Goal: Task Accomplishment & Management: Manage account settings

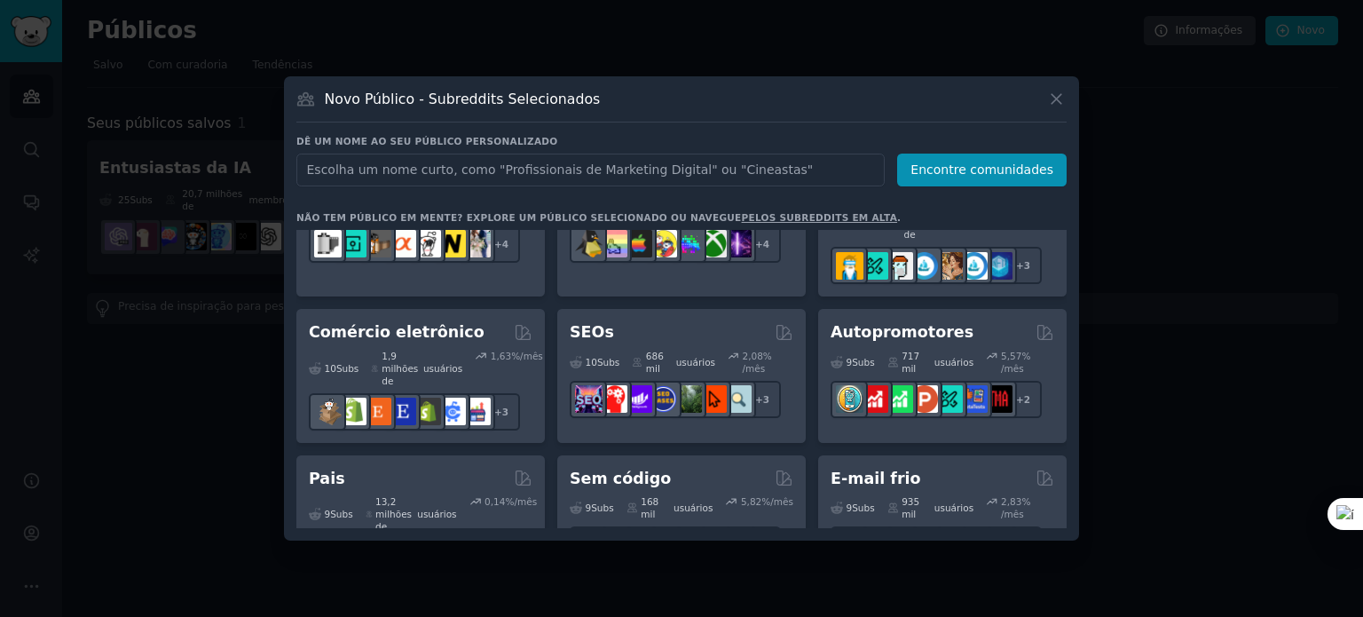
scroll to position [884, 0]
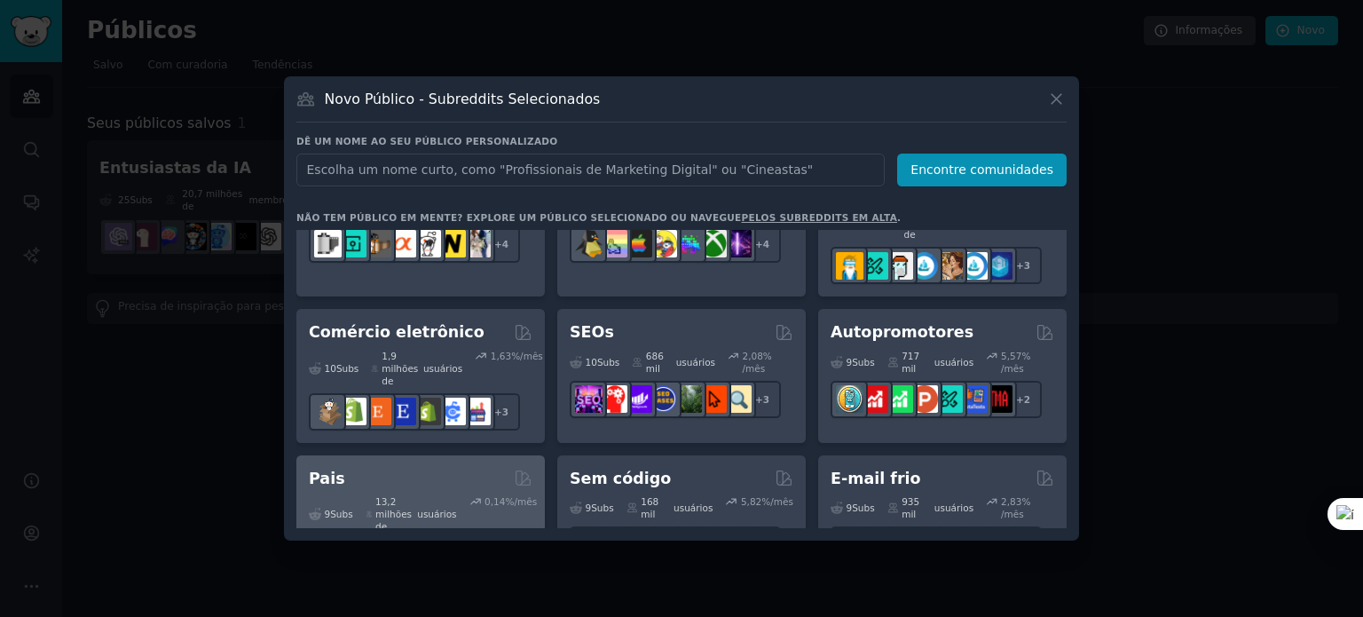
click at [443, 468] on div "Pais" at bounding box center [421, 479] width 224 height 22
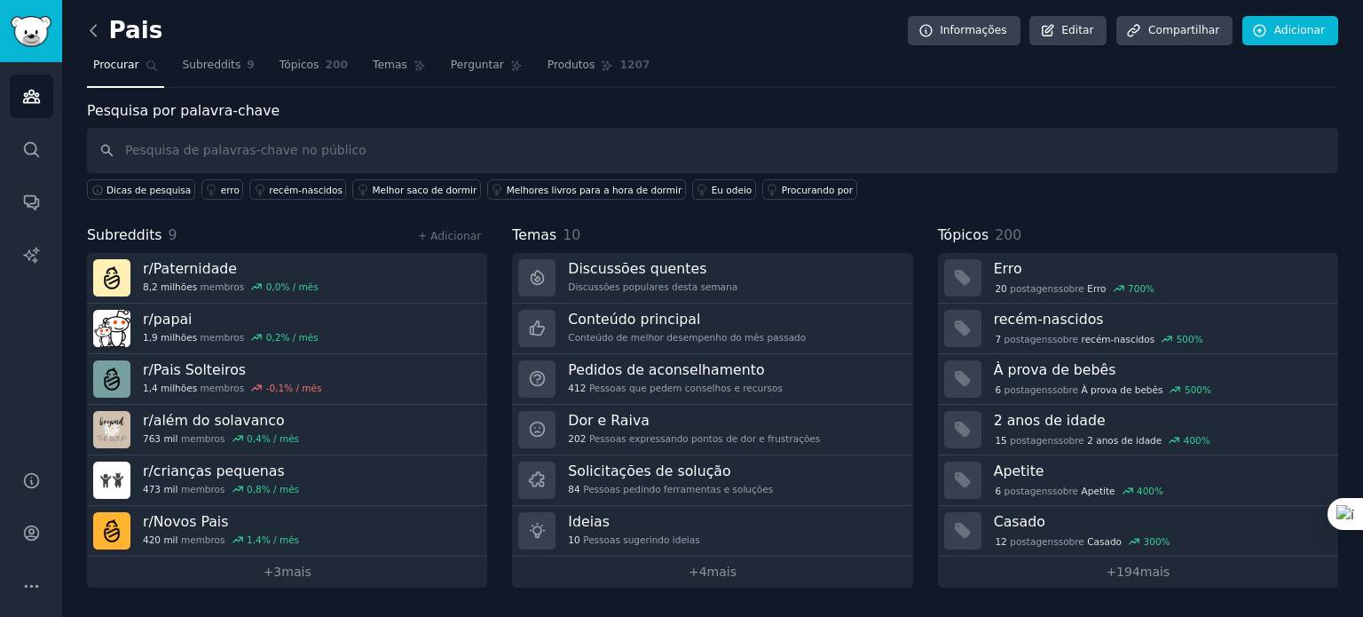
click at [98, 35] on icon at bounding box center [93, 30] width 19 height 19
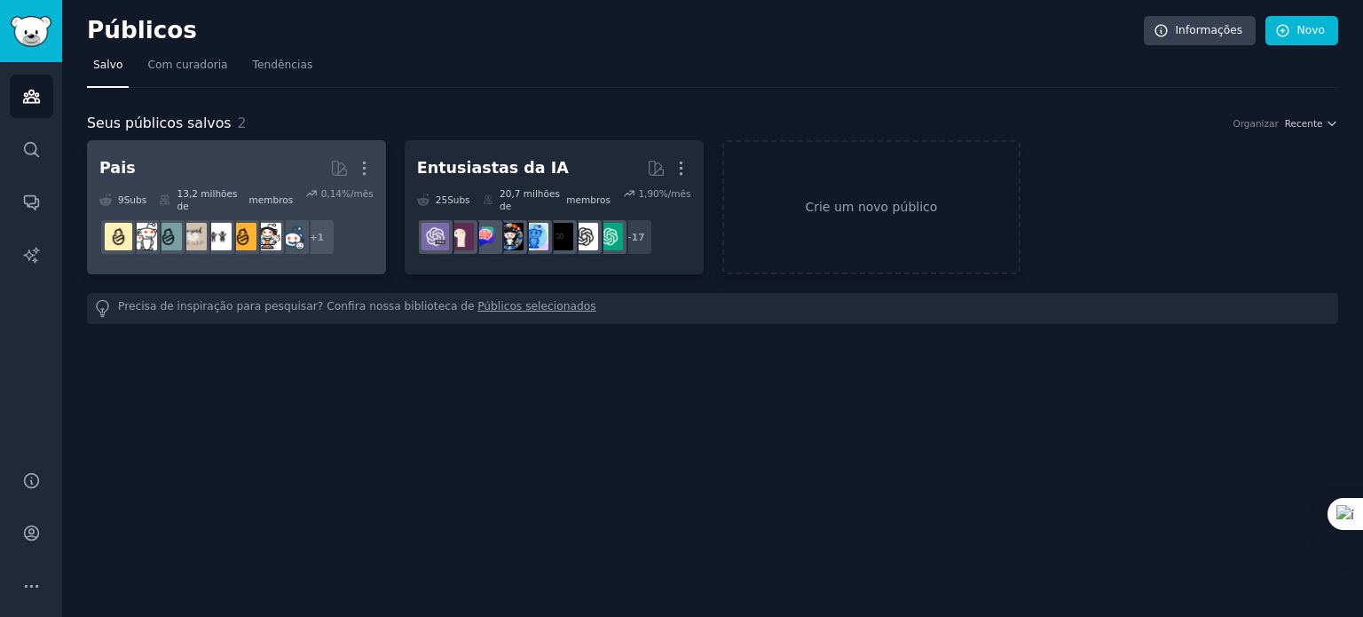
click at [261, 170] on h2 "Pais Com curadoria de GummySearch Mais" at bounding box center [236, 168] width 274 height 31
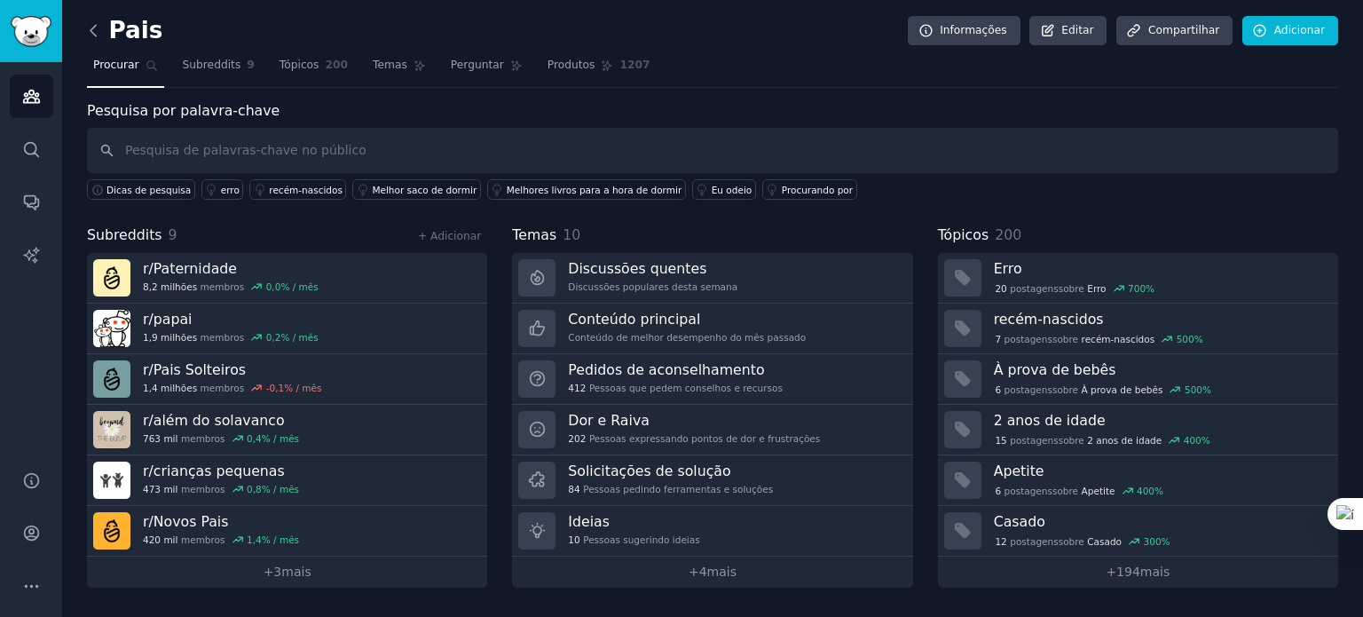
click at [98, 32] on icon at bounding box center [93, 30] width 19 height 19
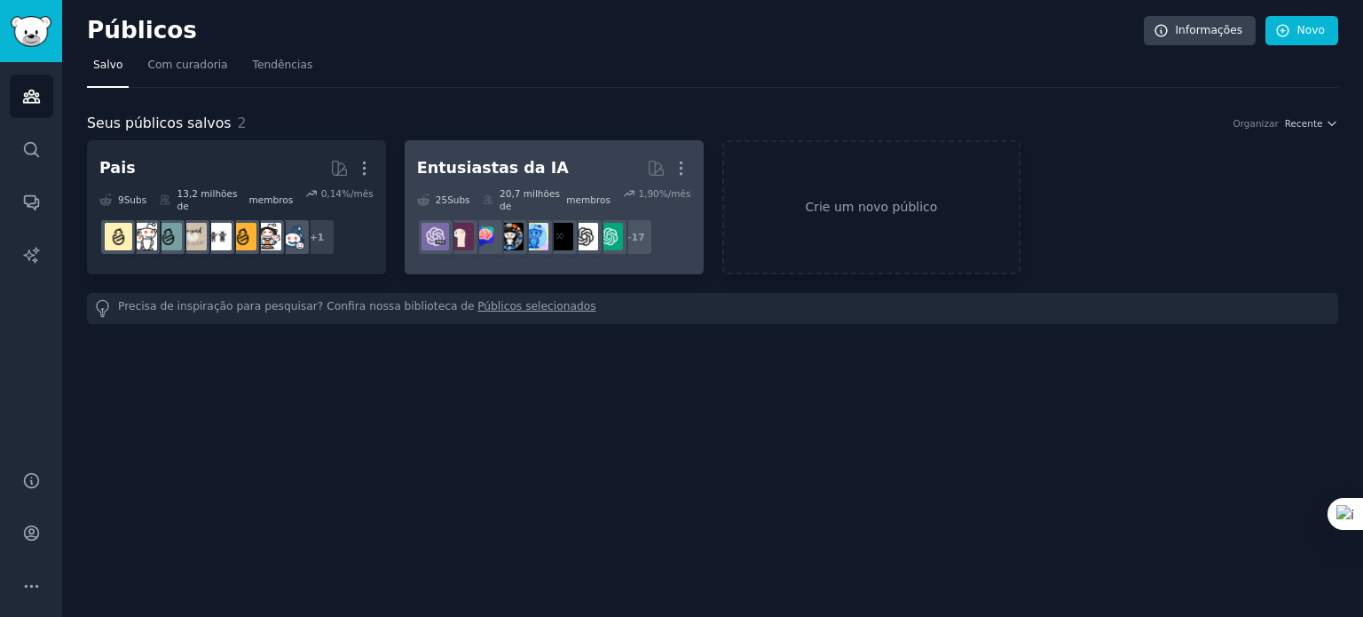
click at [540, 178] on h2 "Entusiastas da IA Mais" at bounding box center [554, 168] width 274 height 31
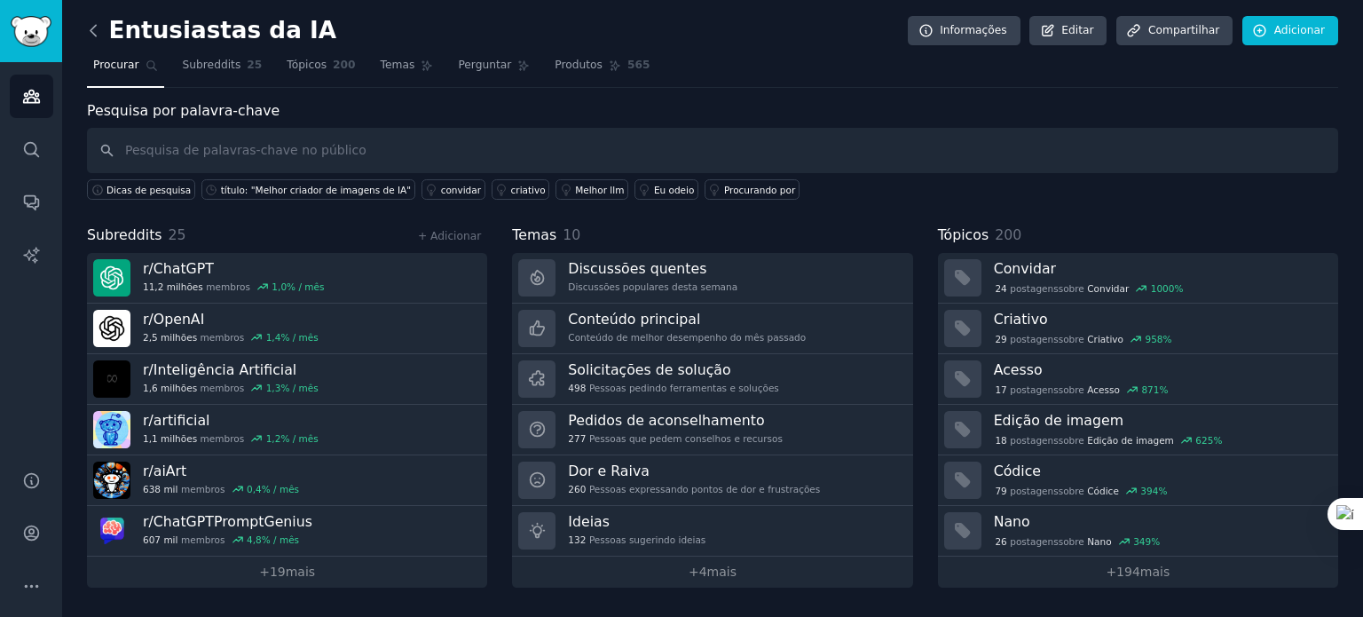
click at [91, 22] on icon at bounding box center [93, 30] width 19 height 19
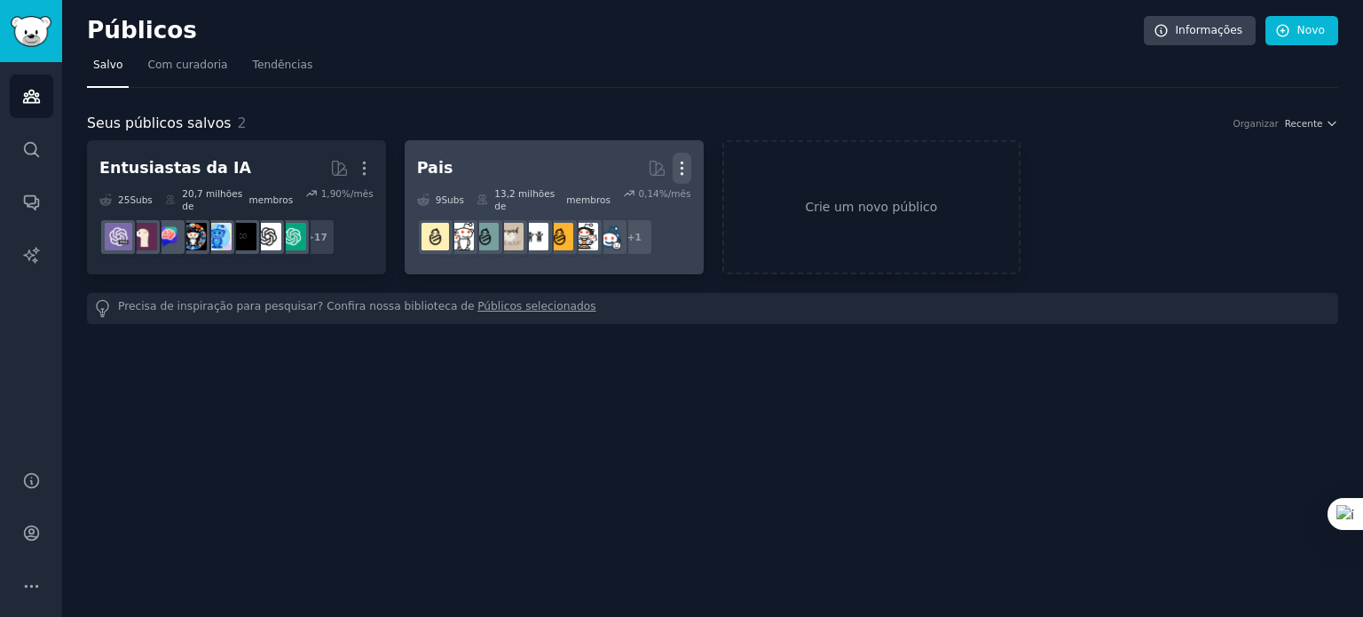
click at [682, 170] on icon "button" at bounding box center [682, 168] width 19 height 19
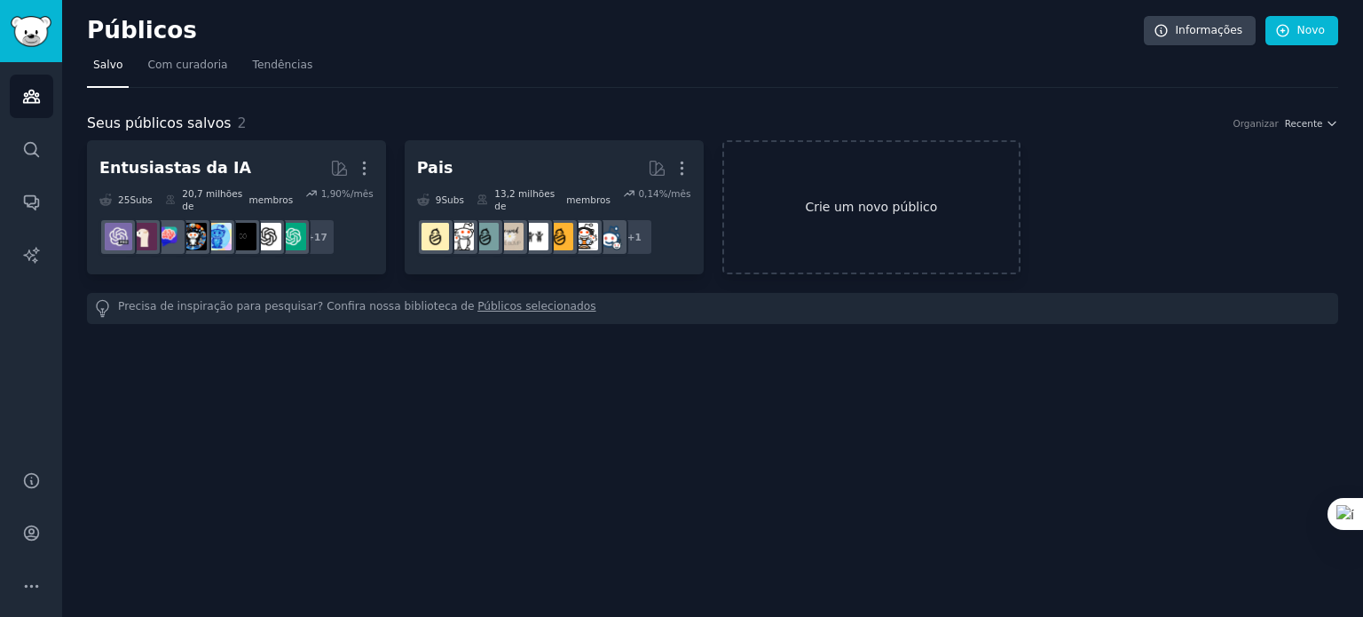
click at [816, 208] on font "Crie um novo público" at bounding box center [872, 207] width 296 height 19
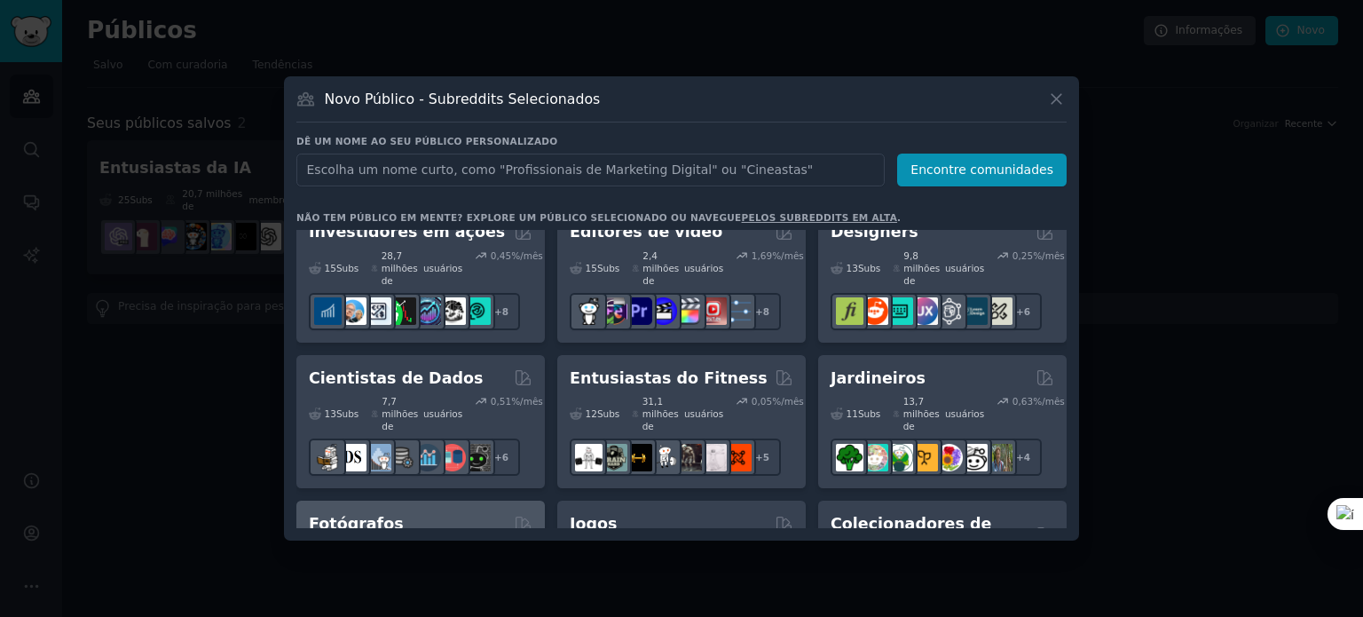
scroll to position [525, 0]
click at [435, 500] on div "Fotógrafos 11 Subs ​ 10,8 milhões de usuários 0,36 %/mês + 4" at bounding box center [420, 577] width 248 height 155
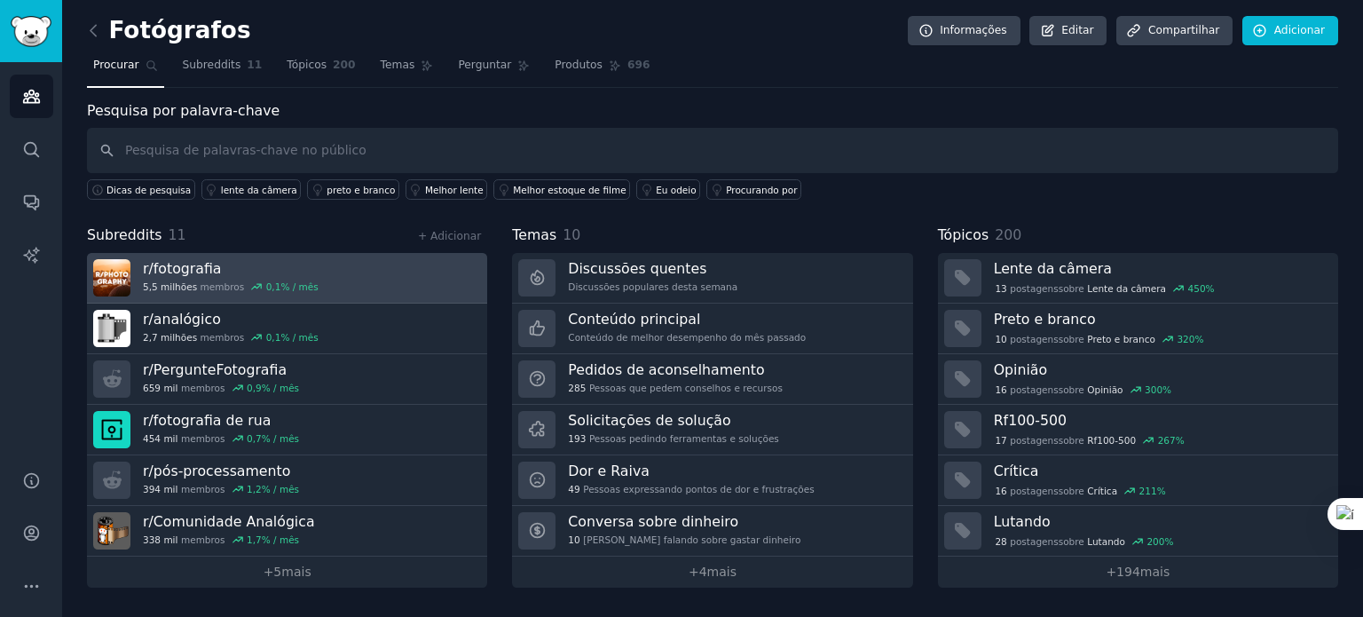
click at [225, 266] on h3 "r/ fotografia" at bounding box center [231, 268] width 176 height 19
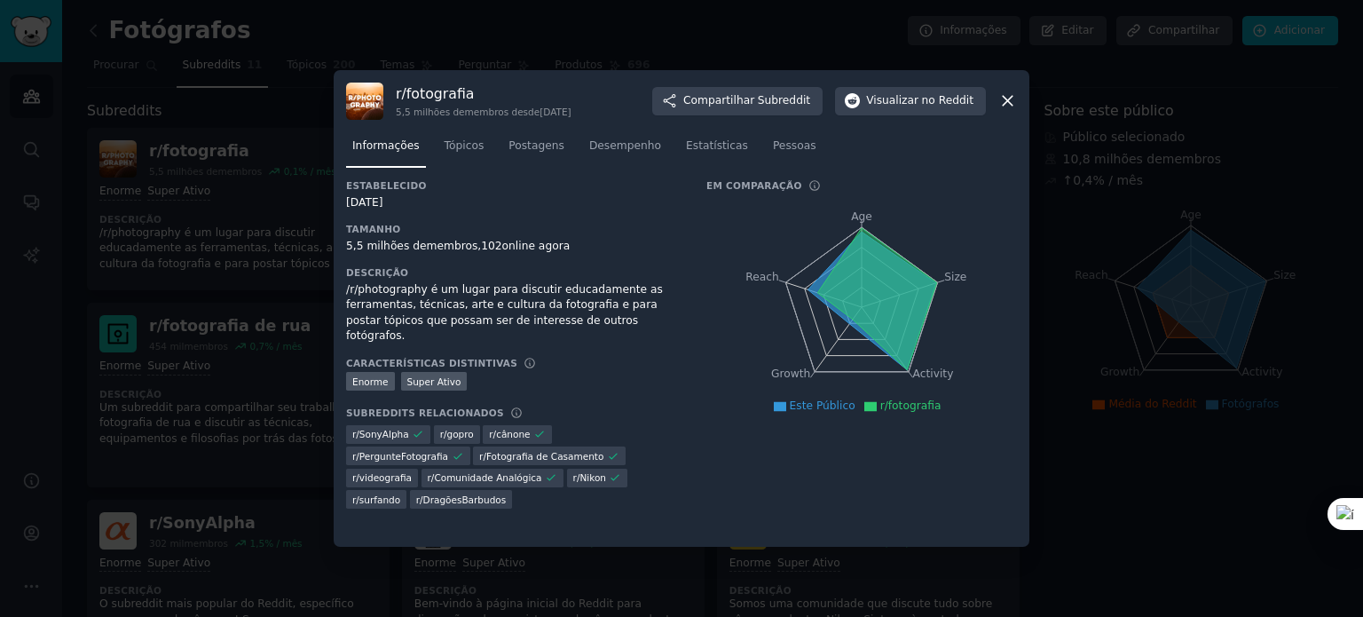
click at [1010, 103] on icon at bounding box center [1008, 102] width 10 height 10
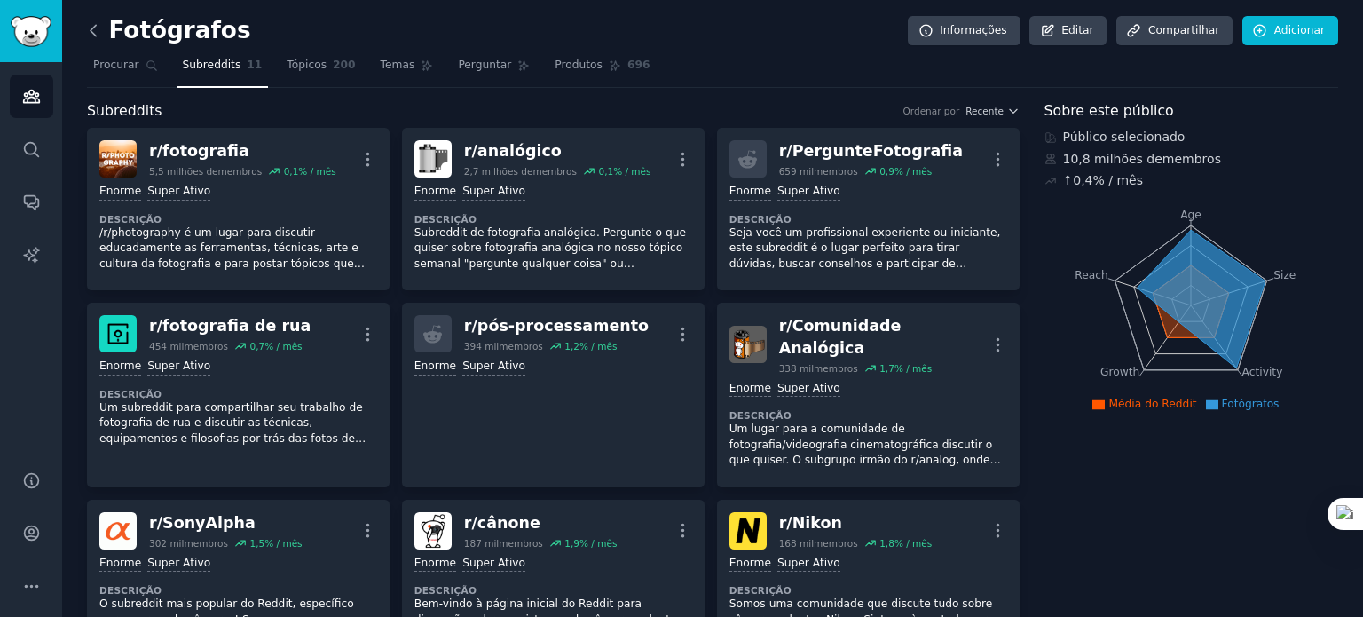
click at [95, 31] on icon at bounding box center [93, 30] width 19 height 19
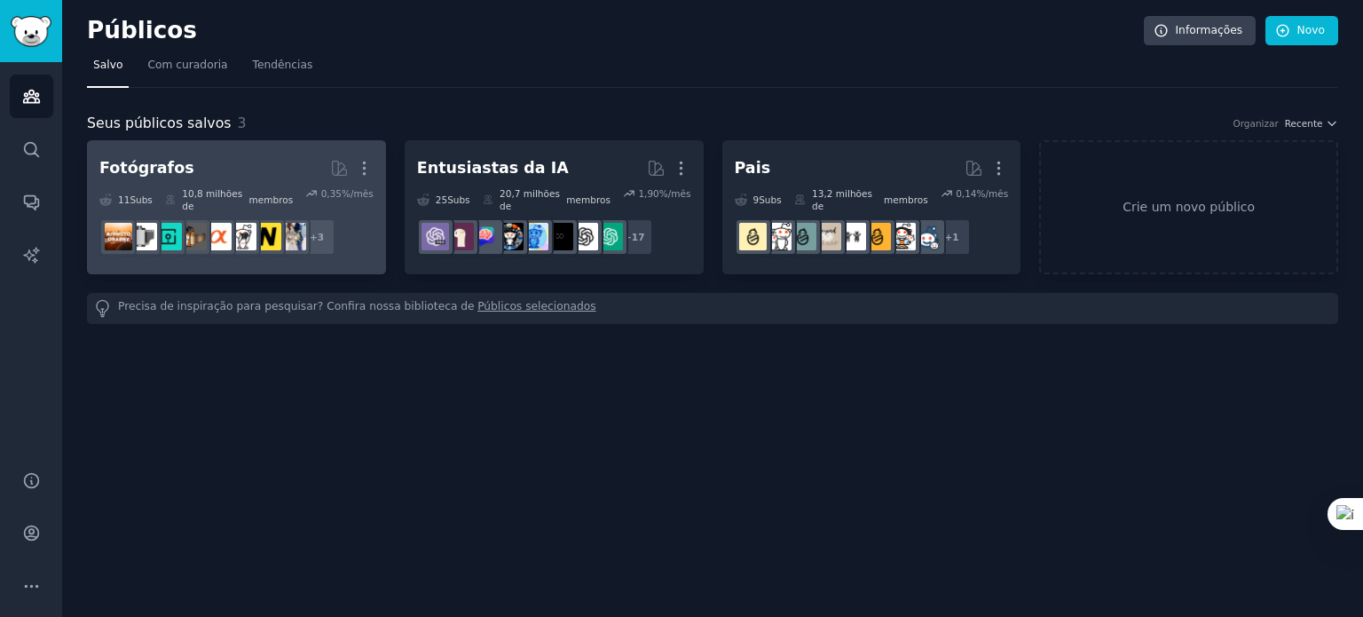
click at [172, 155] on h2 "Fotógrafos Mais" at bounding box center [236, 168] width 274 height 31
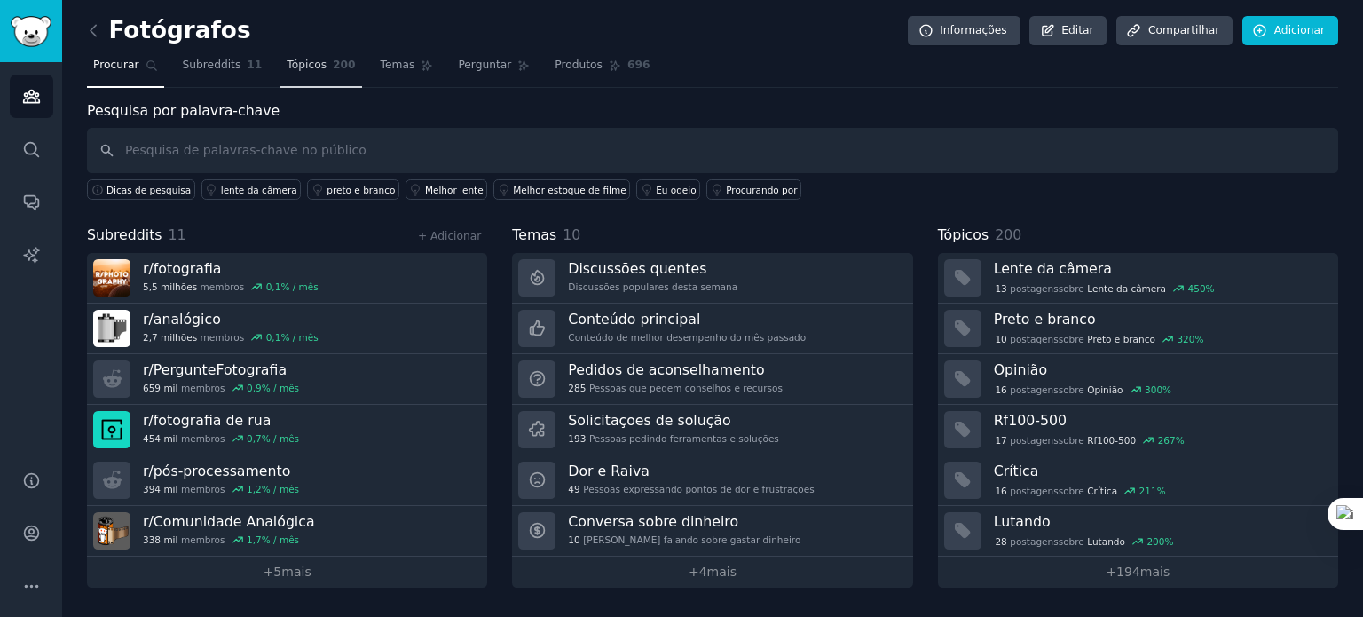
click at [287, 59] on font "Tópicos" at bounding box center [307, 65] width 40 height 12
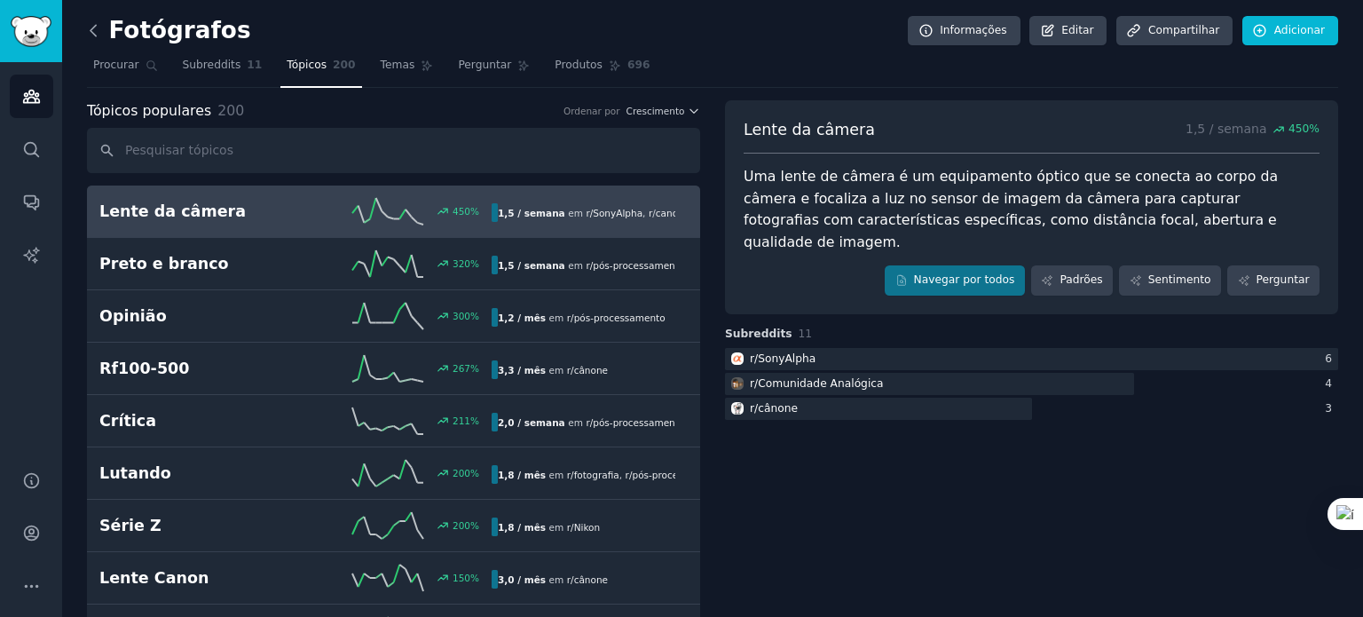
click at [97, 31] on icon at bounding box center [93, 30] width 19 height 19
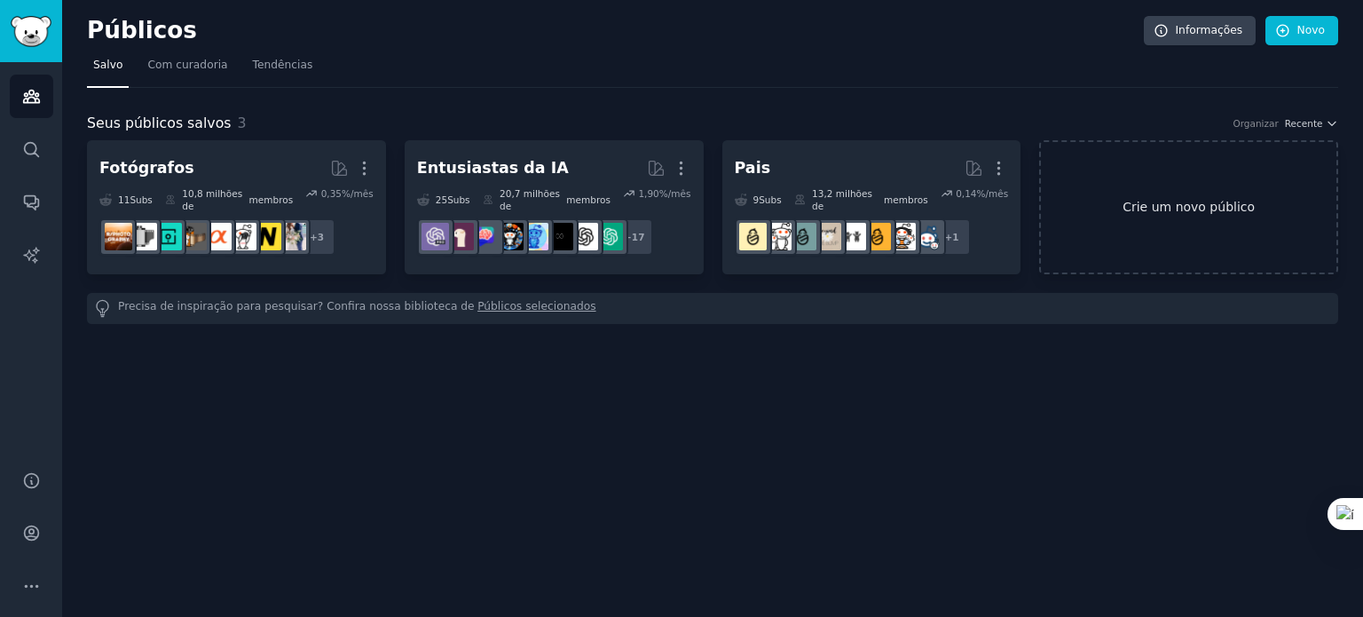
click at [1147, 210] on link "Crie um novo público" at bounding box center [1188, 207] width 299 height 134
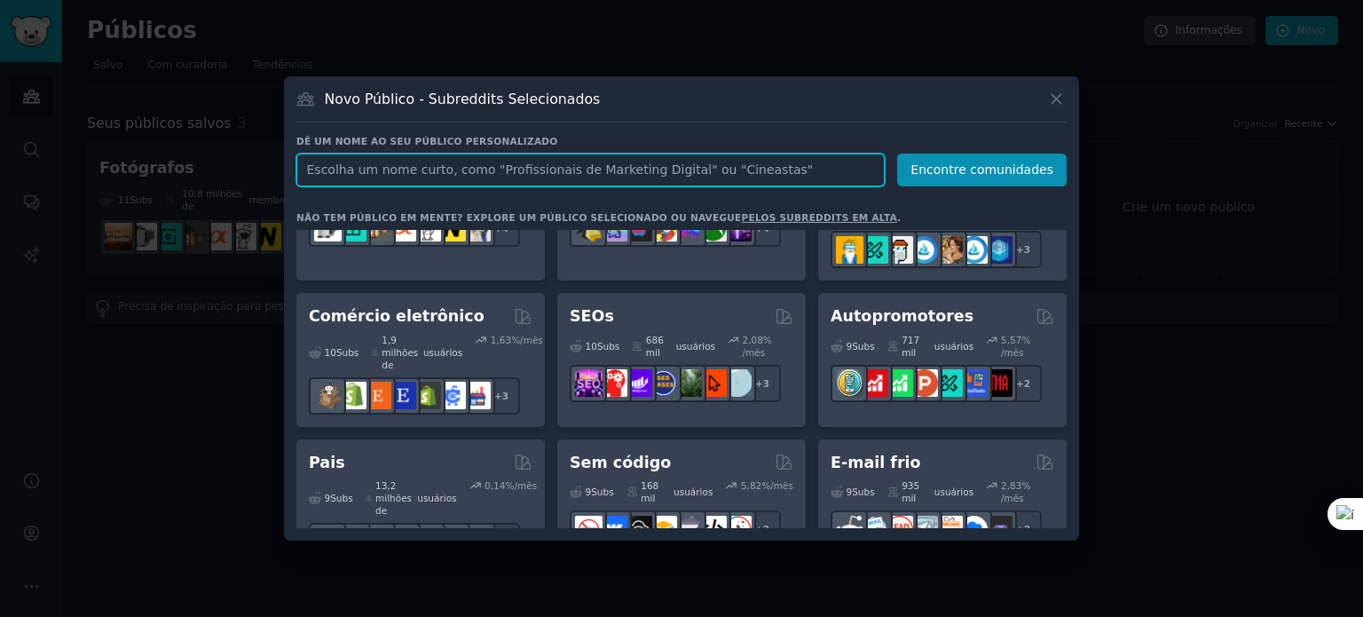
scroll to position [899, 0]
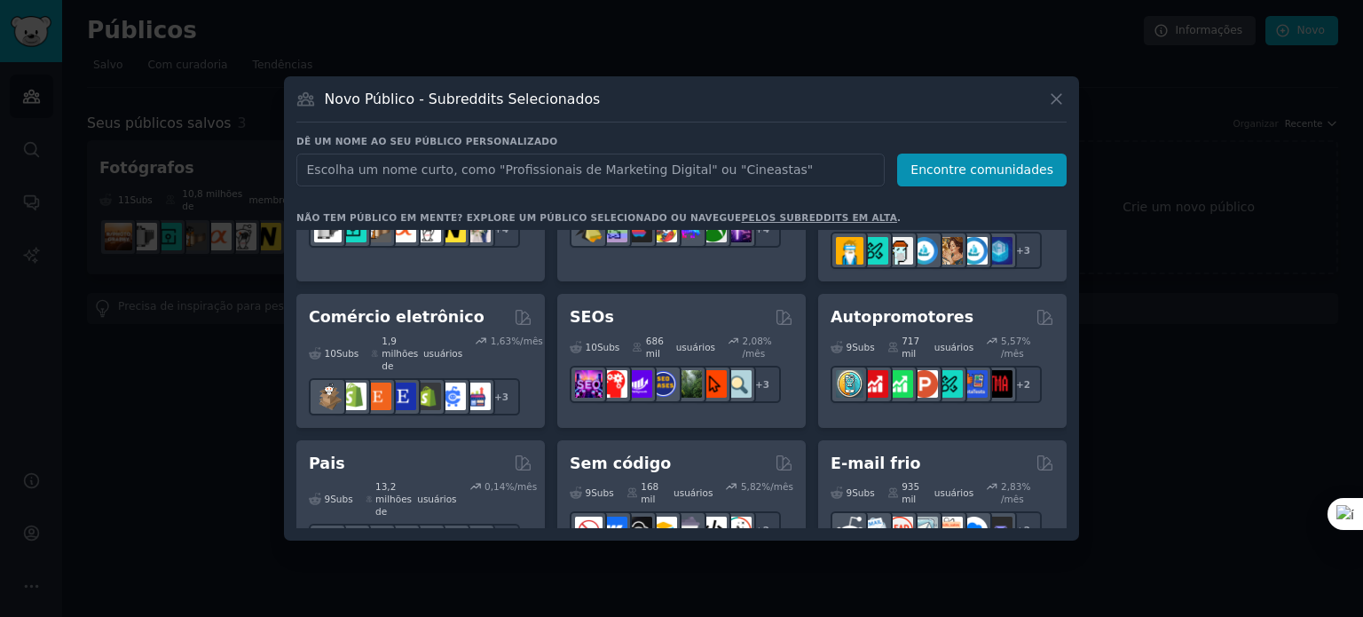
click at [432, 600] on font "Independência Financeira" at bounding box center [373, 620] width 129 height 40
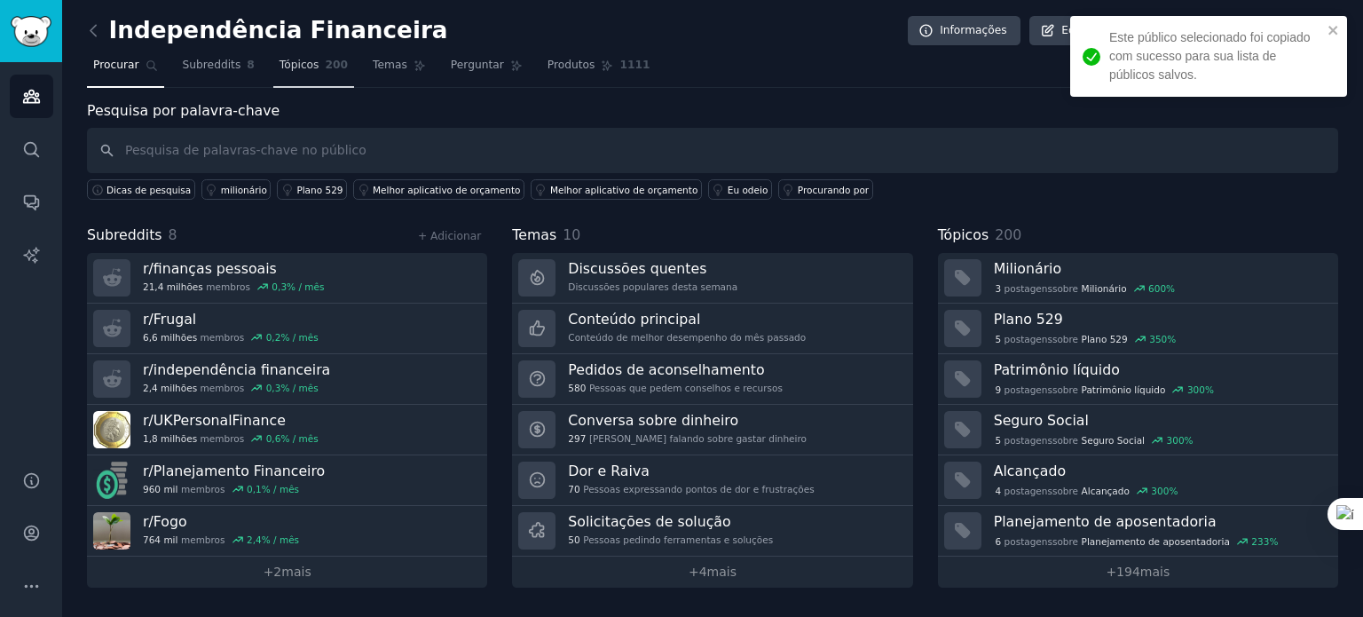
click at [299, 63] on font "Tópicos" at bounding box center [300, 65] width 40 height 12
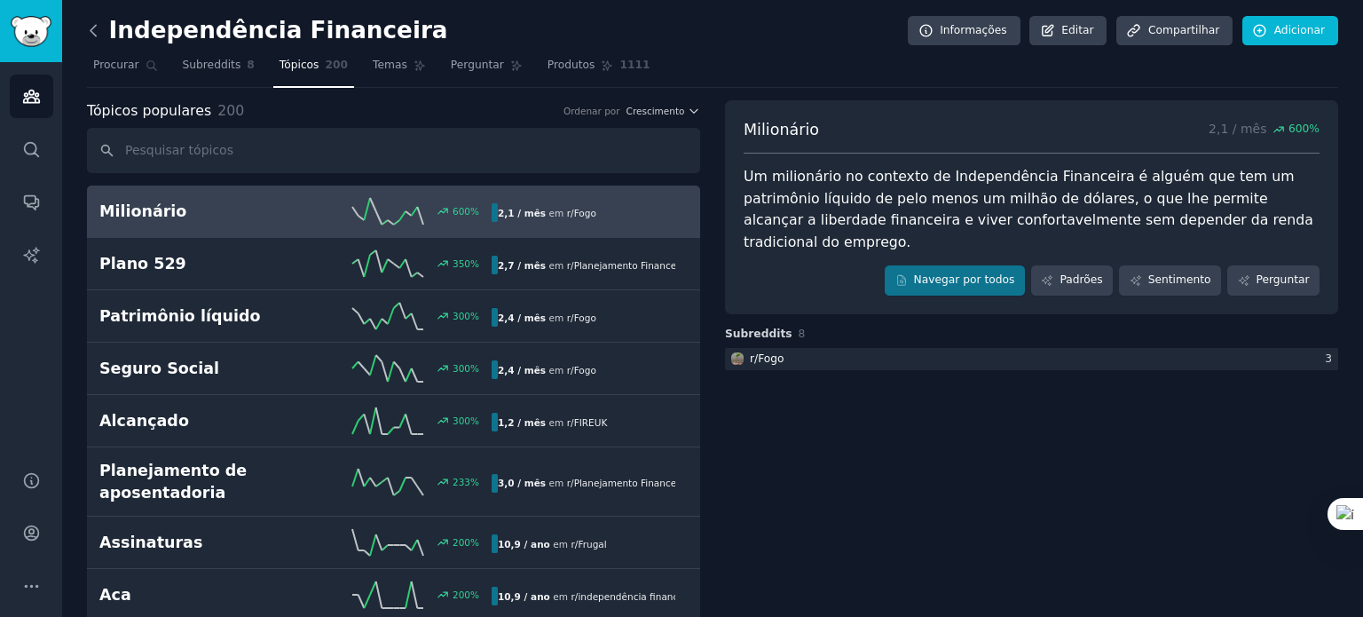
click at [90, 25] on icon at bounding box center [93, 30] width 19 height 19
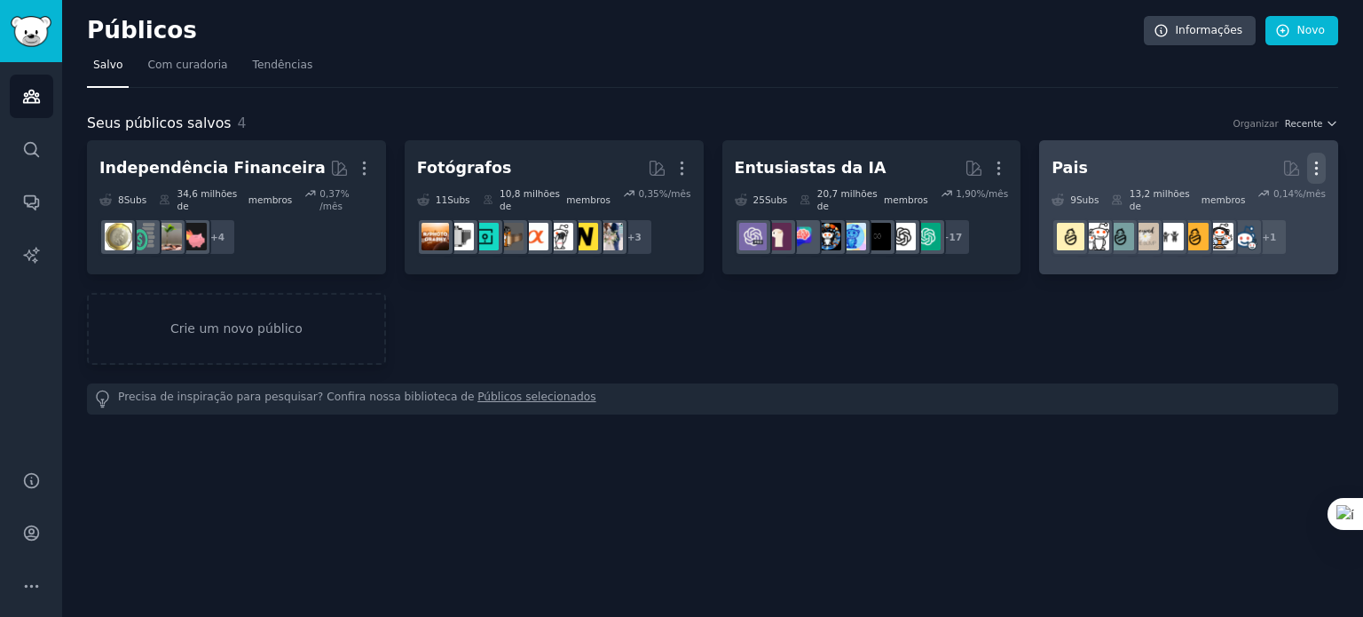
click at [1319, 172] on icon "button" at bounding box center [1316, 168] width 19 height 19
click at [1274, 201] on p "Delete" at bounding box center [1268, 205] width 41 height 19
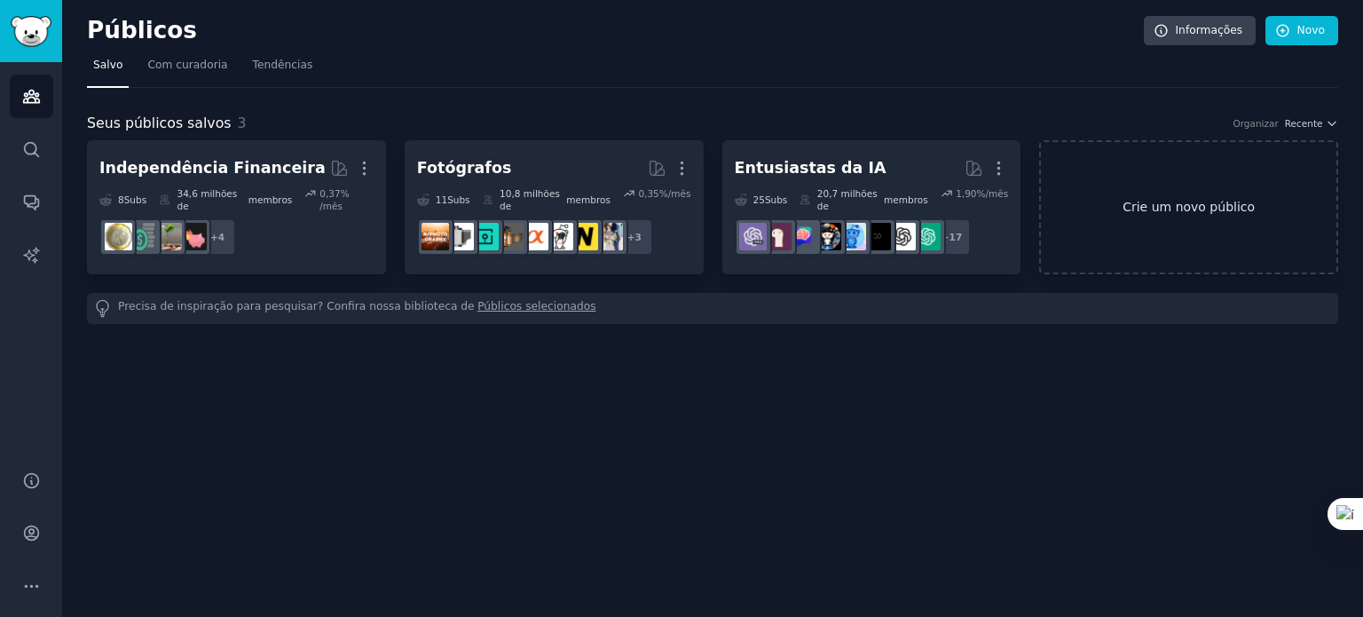
click at [1164, 205] on font "Crie um novo público" at bounding box center [1189, 207] width 132 height 14
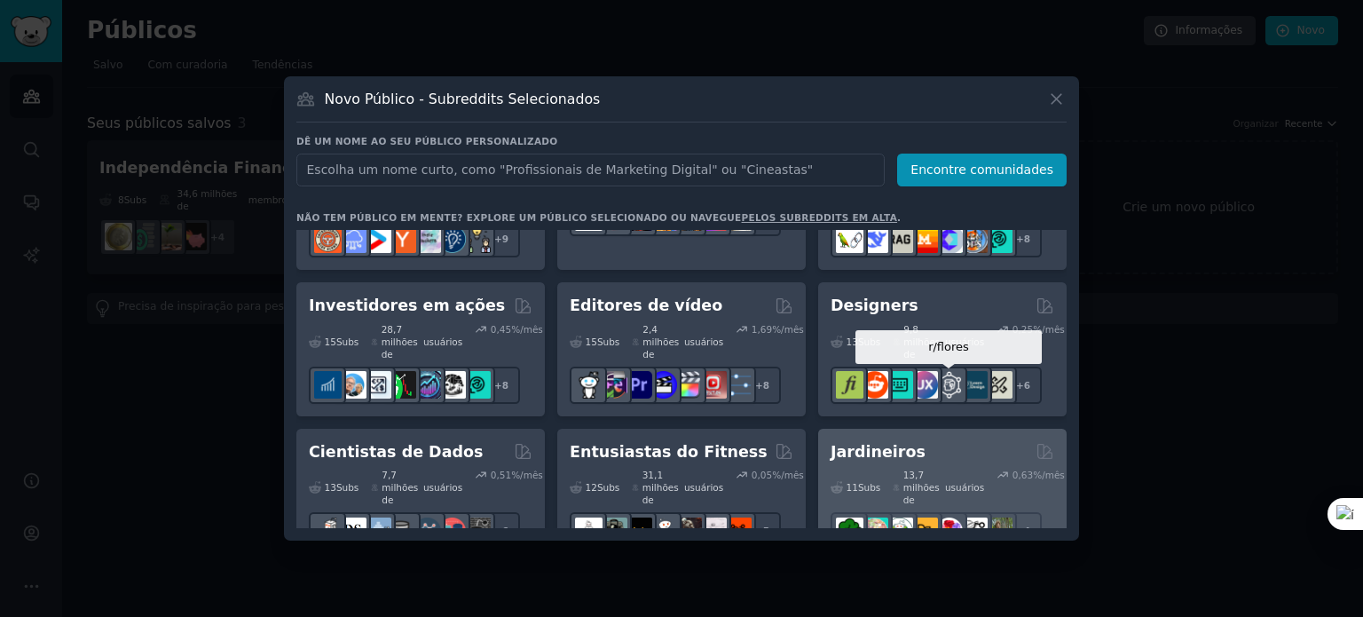
scroll to position [449, 0]
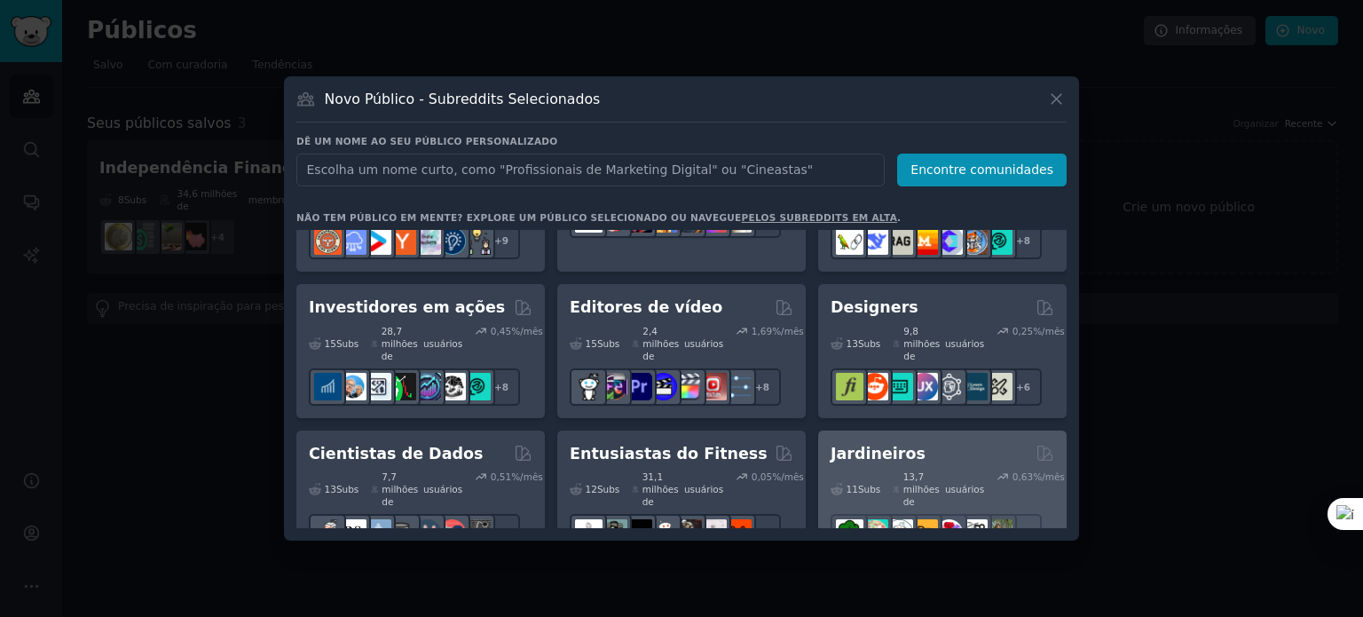
click at [945, 443] on div "Jardineiros" at bounding box center [943, 454] width 224 height 22
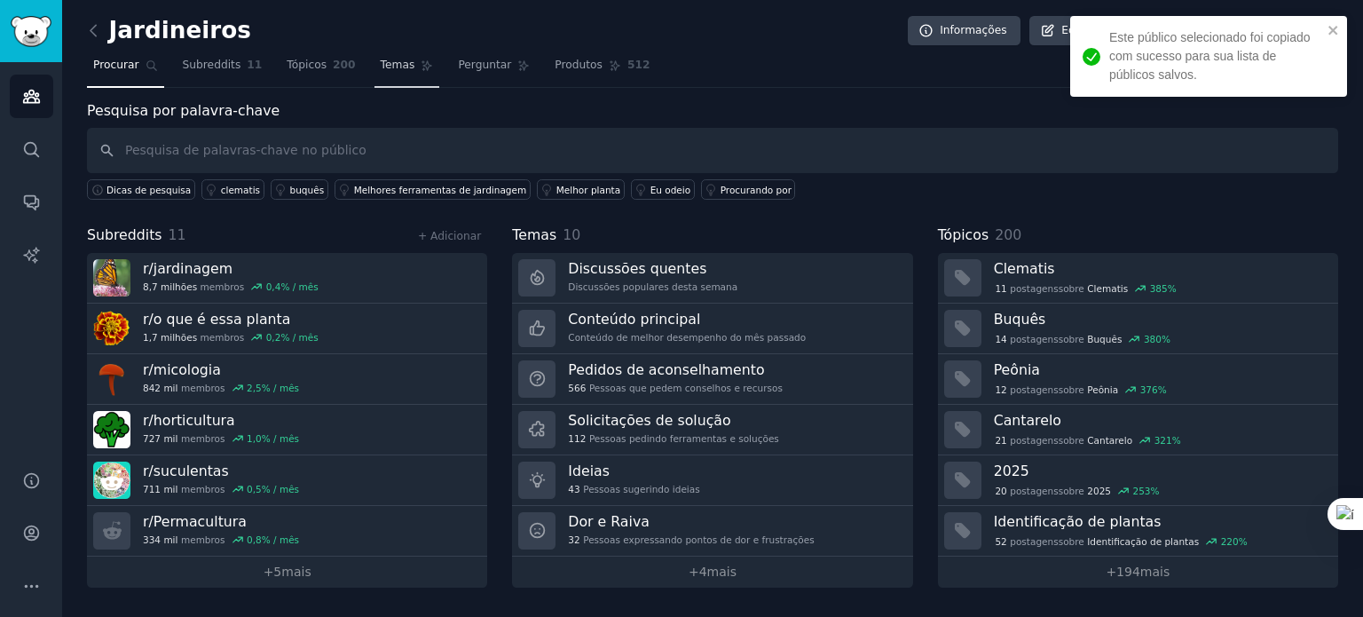
click at [381, 65] on font "Temas" at bounding box center [398, 65] width 35 height 12
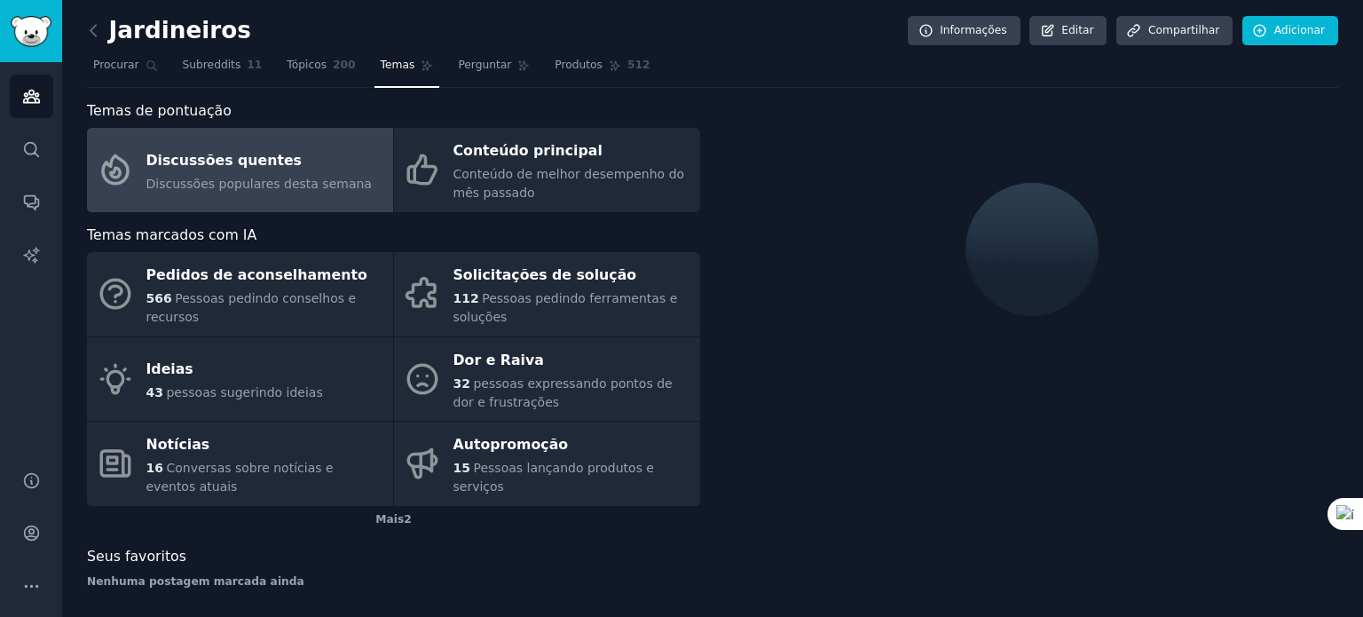
click at [274, 167] on div "Discussões quentes" at bounding box center [258, 160] width 225 height 28
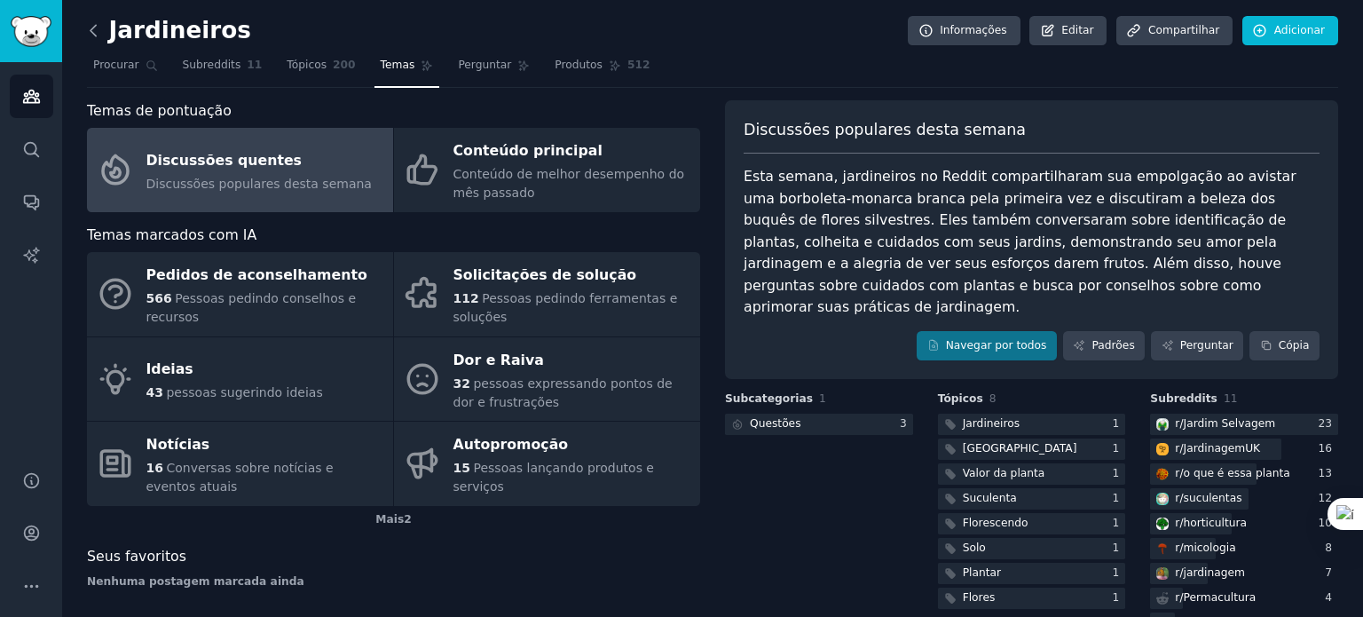
click at [95, 31] on icon at bounding box center [93, 30] width 19 height 19
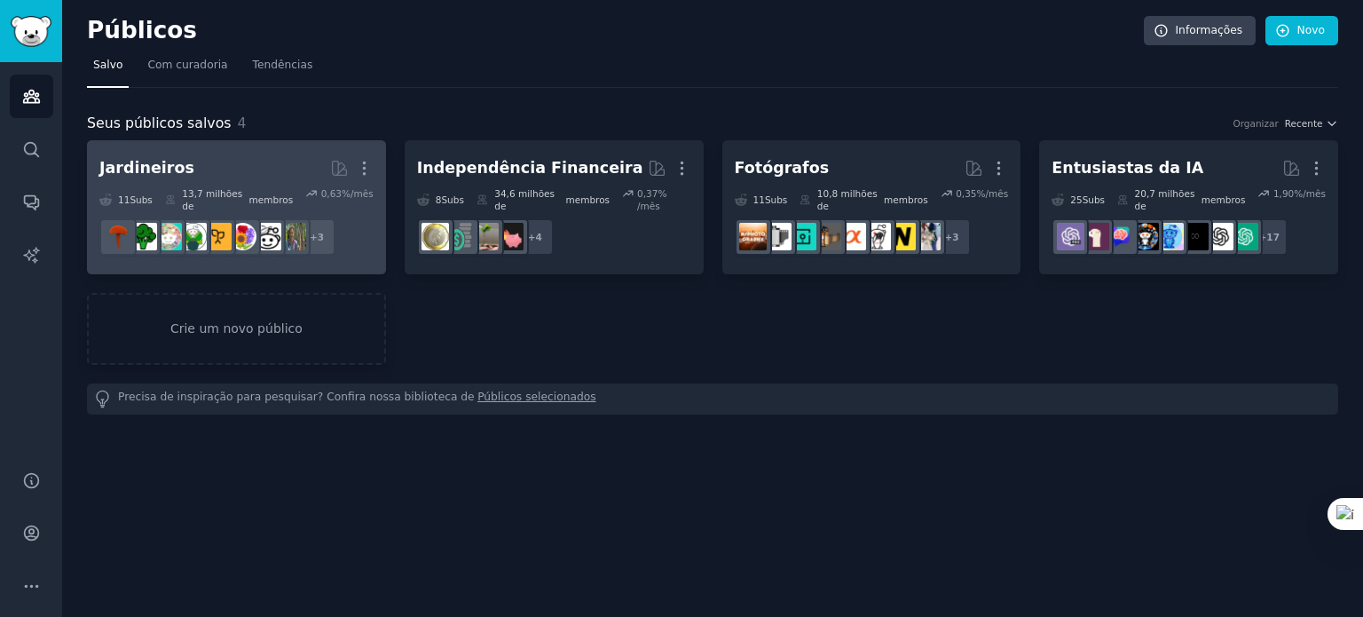
click at [259, 172] on h2 "Jardineiros Mais" at bounding box center [236, 168] width 274 height 31
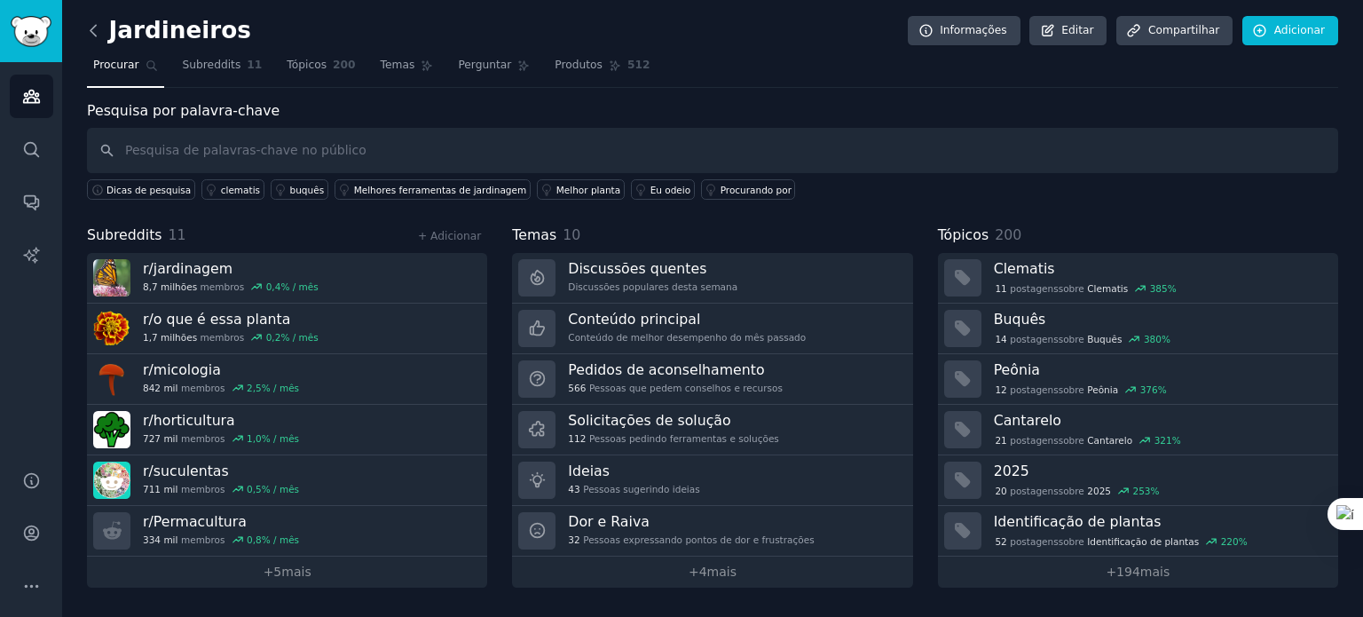
click at [99, 35] on icon at bounding box center [93, 30] width 19 height 19
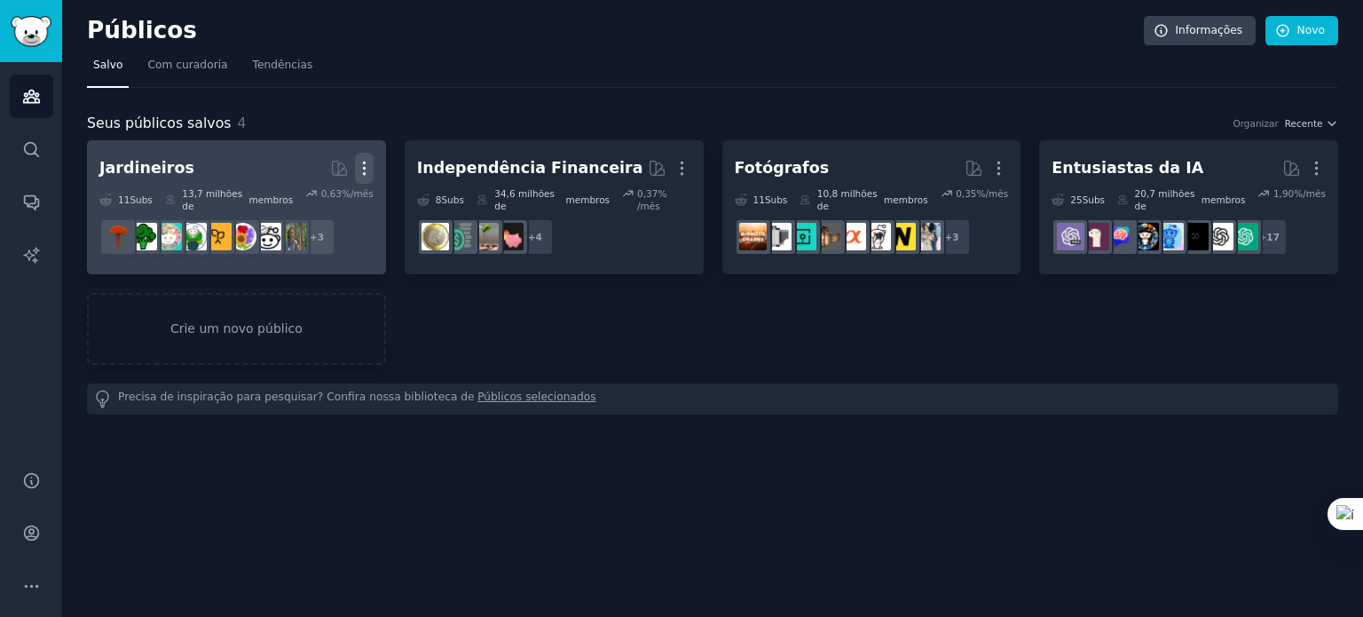
click at [361, 170] on icon "button" at bounding box center [364, 168] width 19 height 19
click at [315, 210] on p "Delete" at bounding box center [316, 205] width 41 height 19
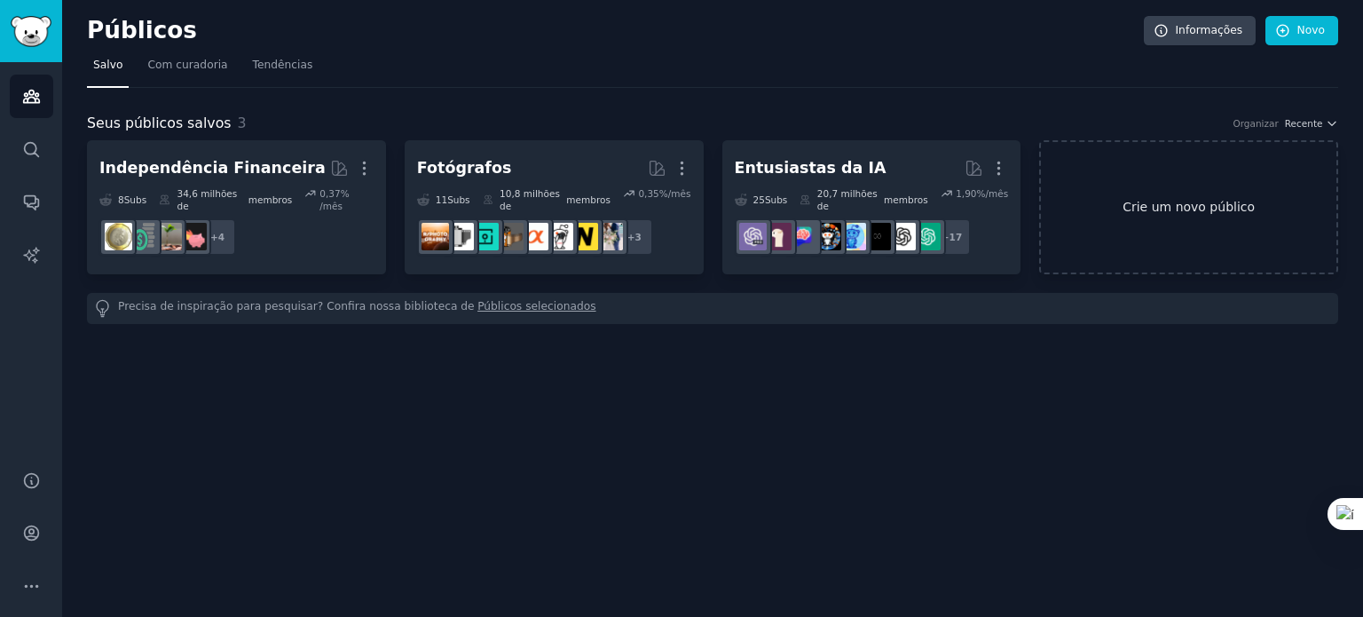
click at [1149, 201] on font "Crie um novo público" at bounding box center [1189, 207] width 132 height 14
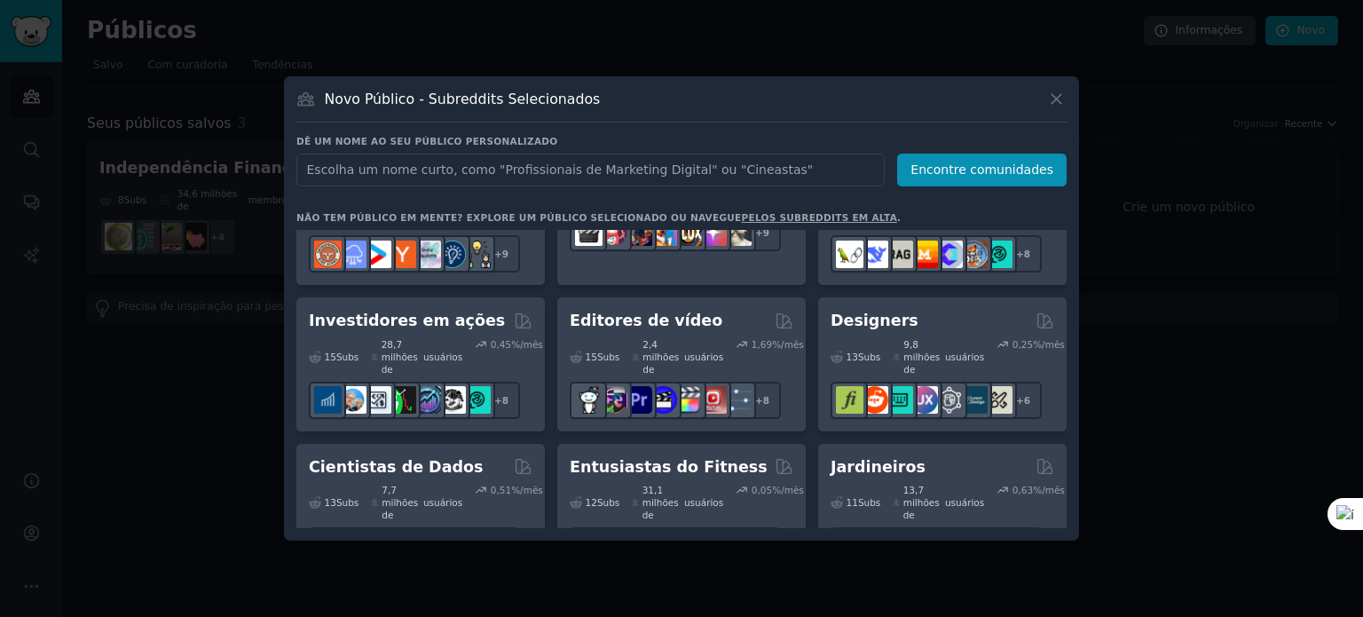
scroll to position [437, 0]
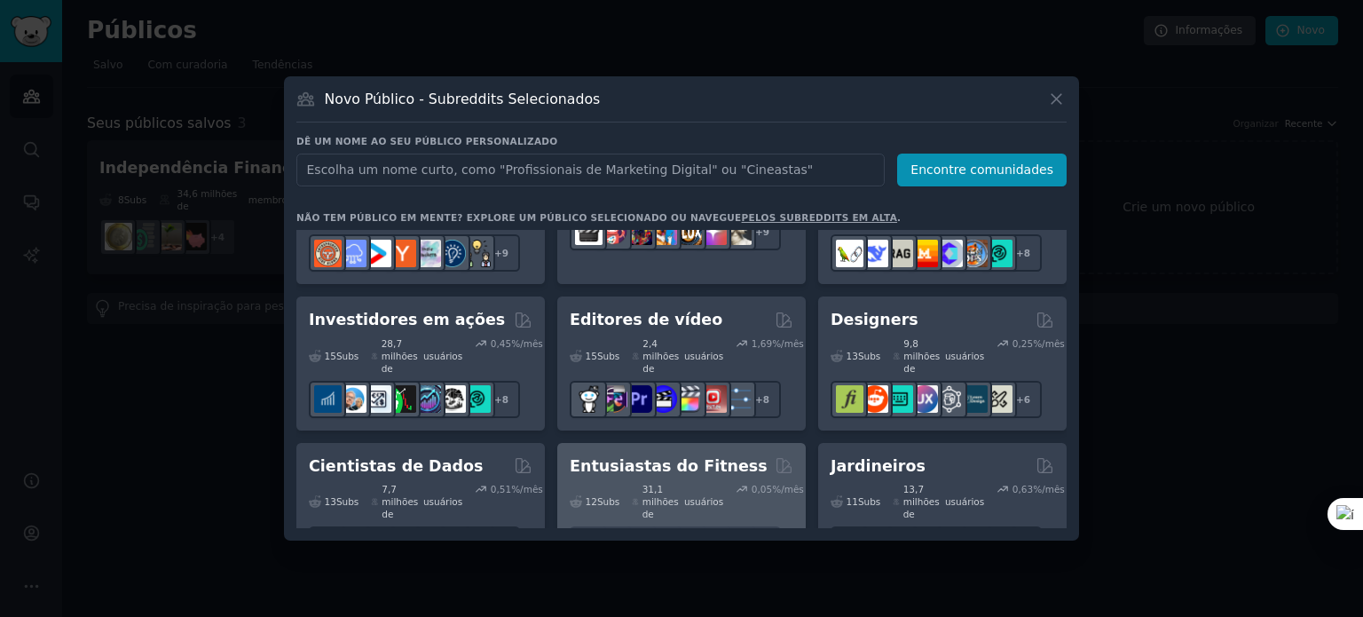
click at [698, 457] on font "Entusiastas do Fitness" at bounding box center [669, 466] width 198 height 18
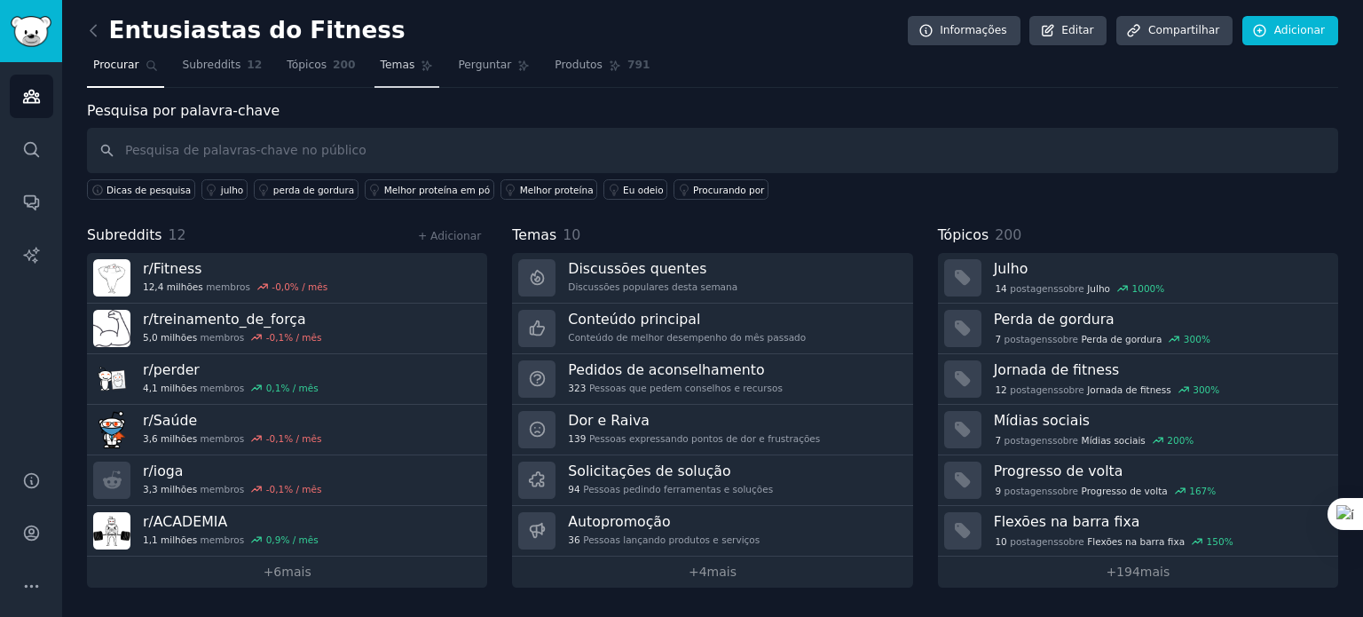
click at [381, 60] on font "Temas" at bounding box center [398, 65] width 35 height 12
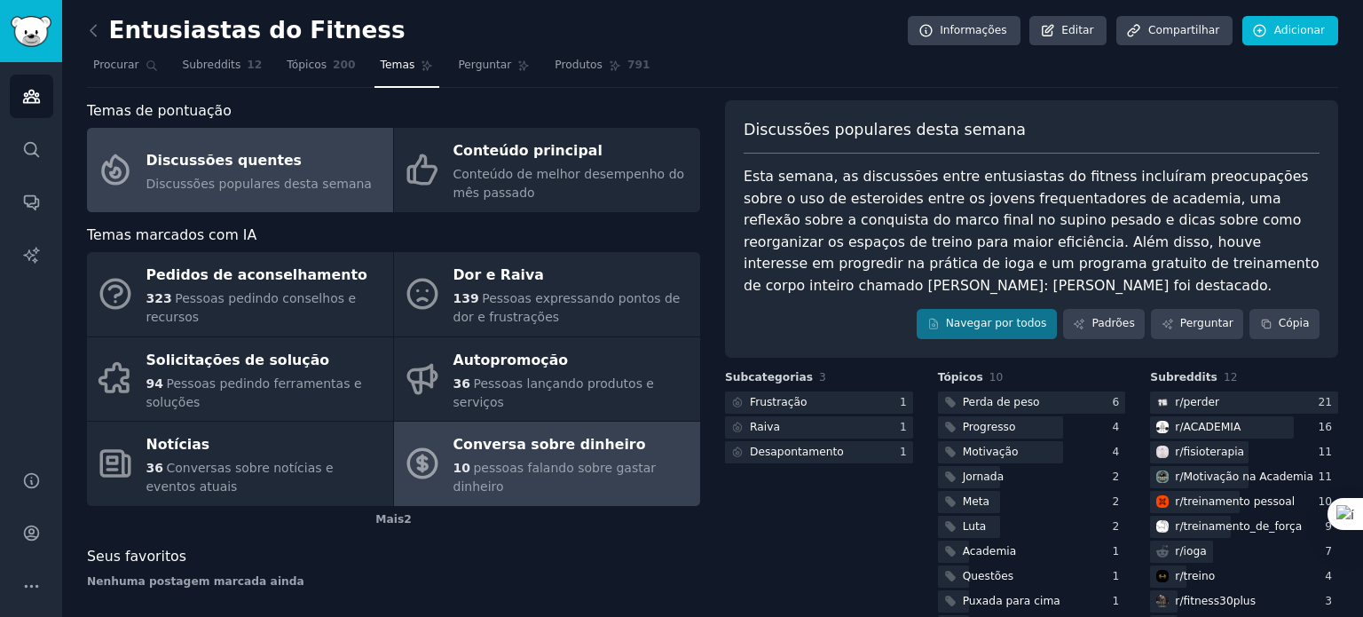
click at [545, 467] on div "10 pessoas falando sobre gastar dinheiro" at bounding box center [573, 477] width 238 height 37
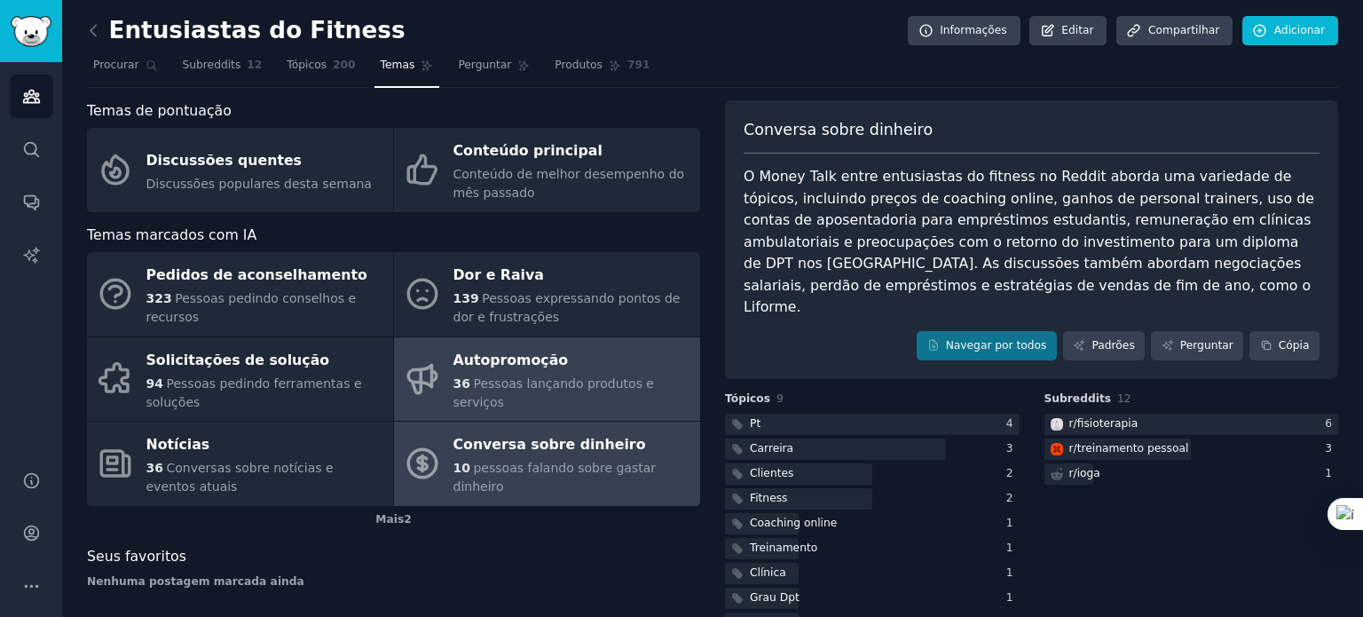
click at [529, 368] on font "Autopromoção" at bounding box center [511, 359] width 115 height 17
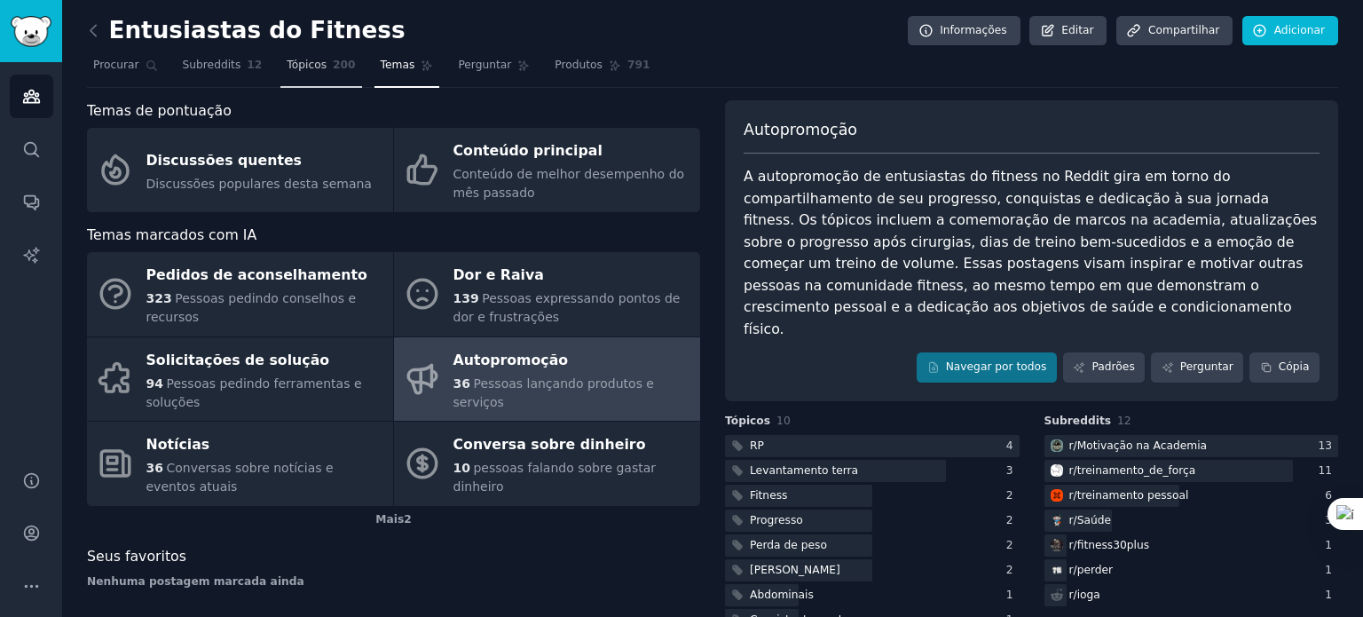
click at [296, 77] on link "Tópicos 200" at bounding box center [320, 69] width 81 height 36
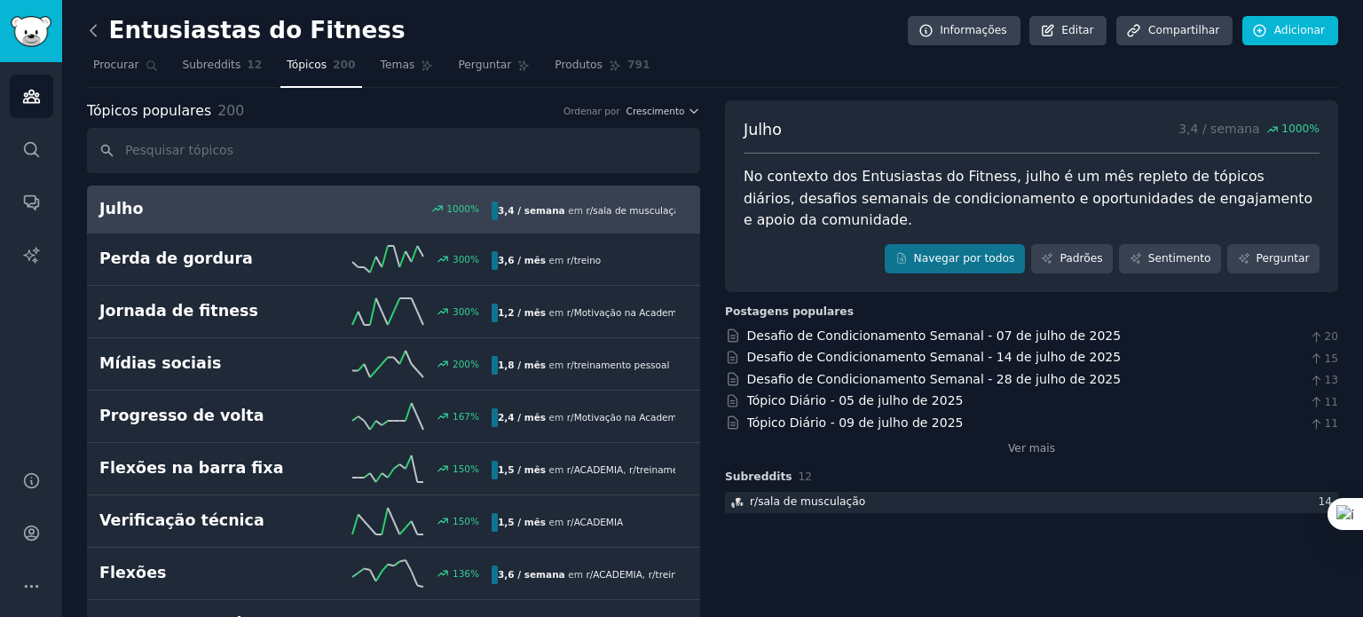
click at [94, 31] on icon at bounding box center [93, 30] width 19 height 19
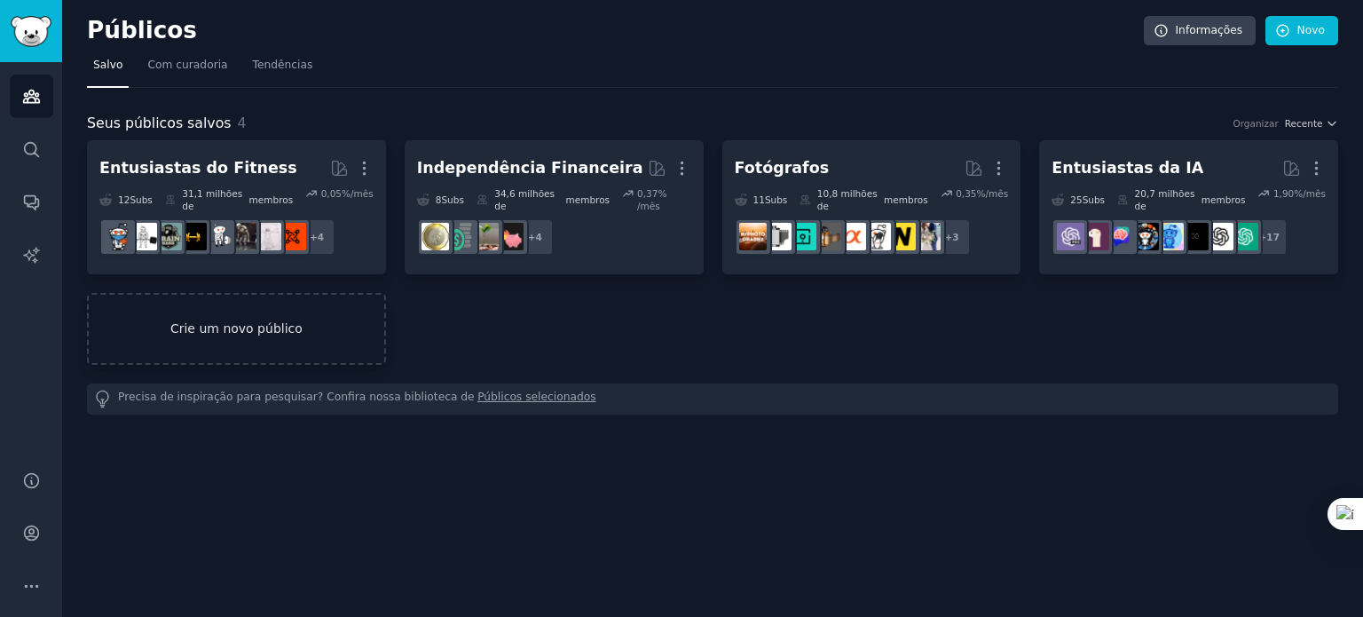
click at [260, 321] on font "Crie um novo público" at bounding box center [236, 328] width 132 height 14
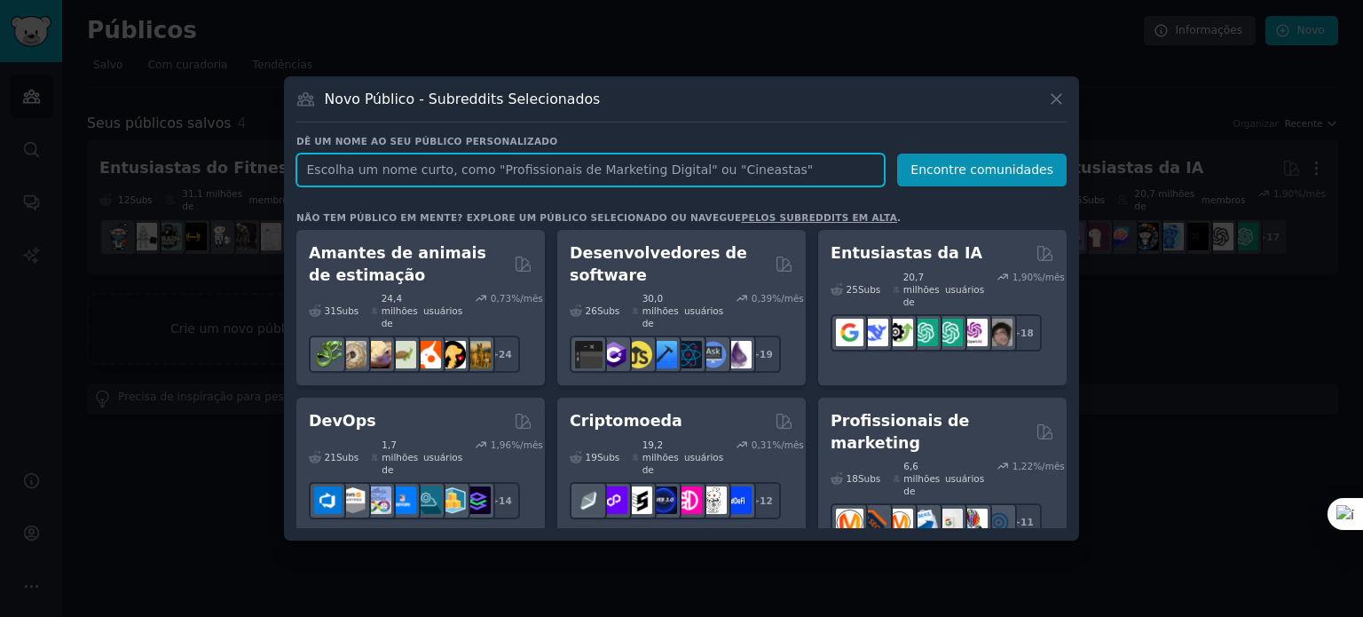
click at [599, 174] on input "text" at bounding box center [590, 170] width 588 height 33
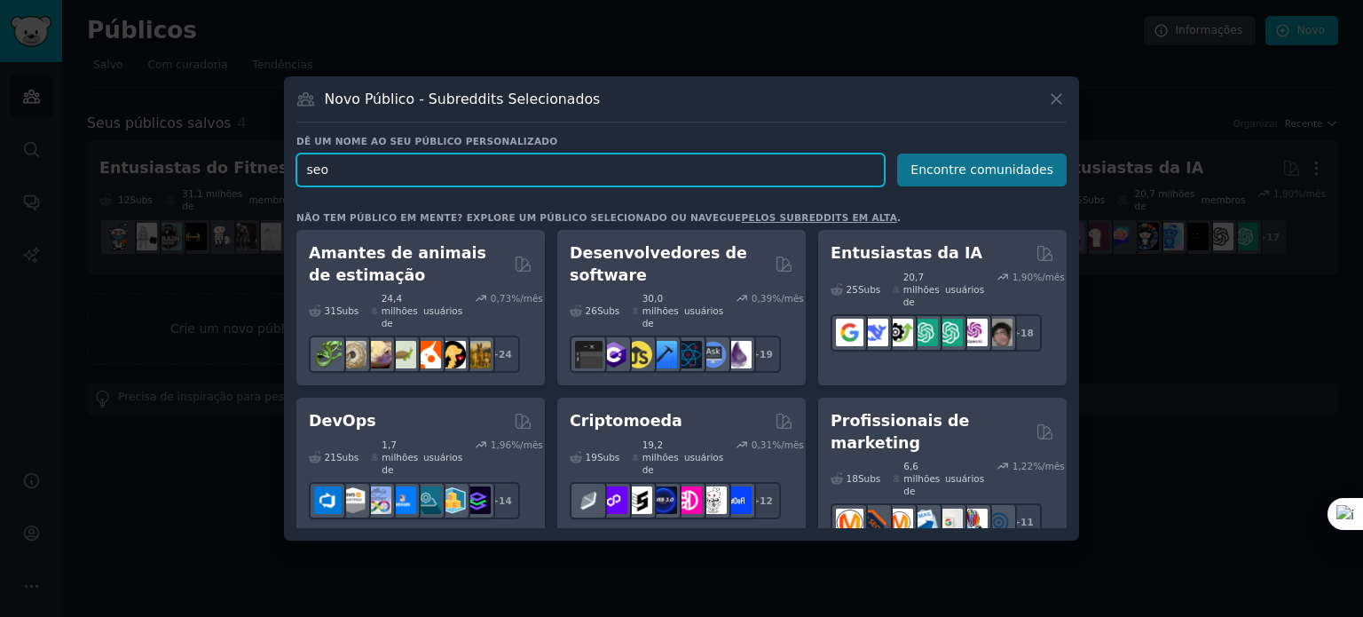
type input "seo"
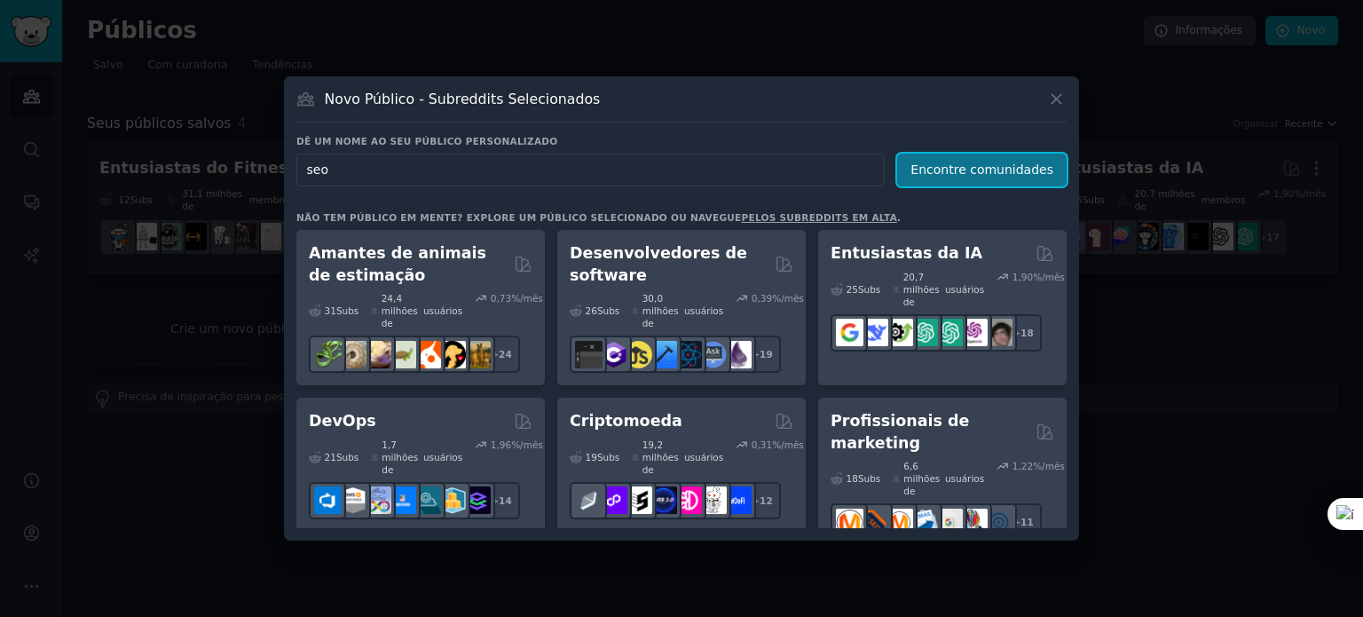
click at [955, 166] on font "Encontre comunidades" at bounding box center [982, 169] width 143 height 14
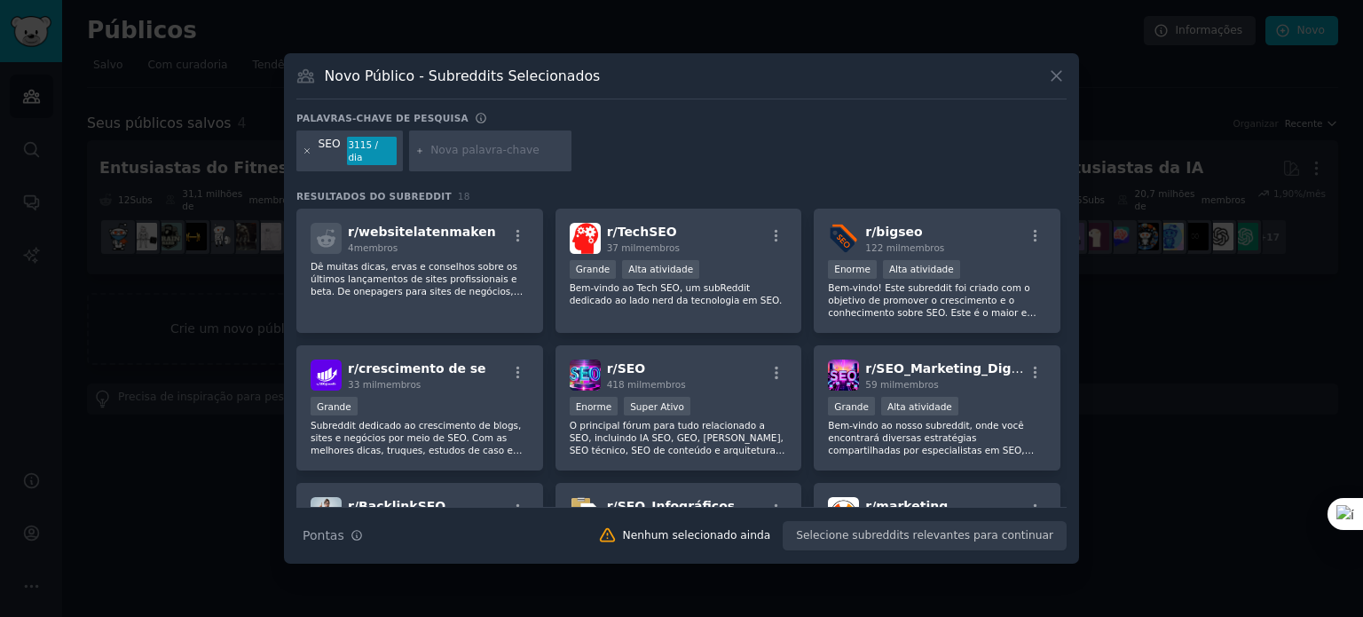
click at [308, 154] on icon at bounding box center [308, 151] width 10 height 10
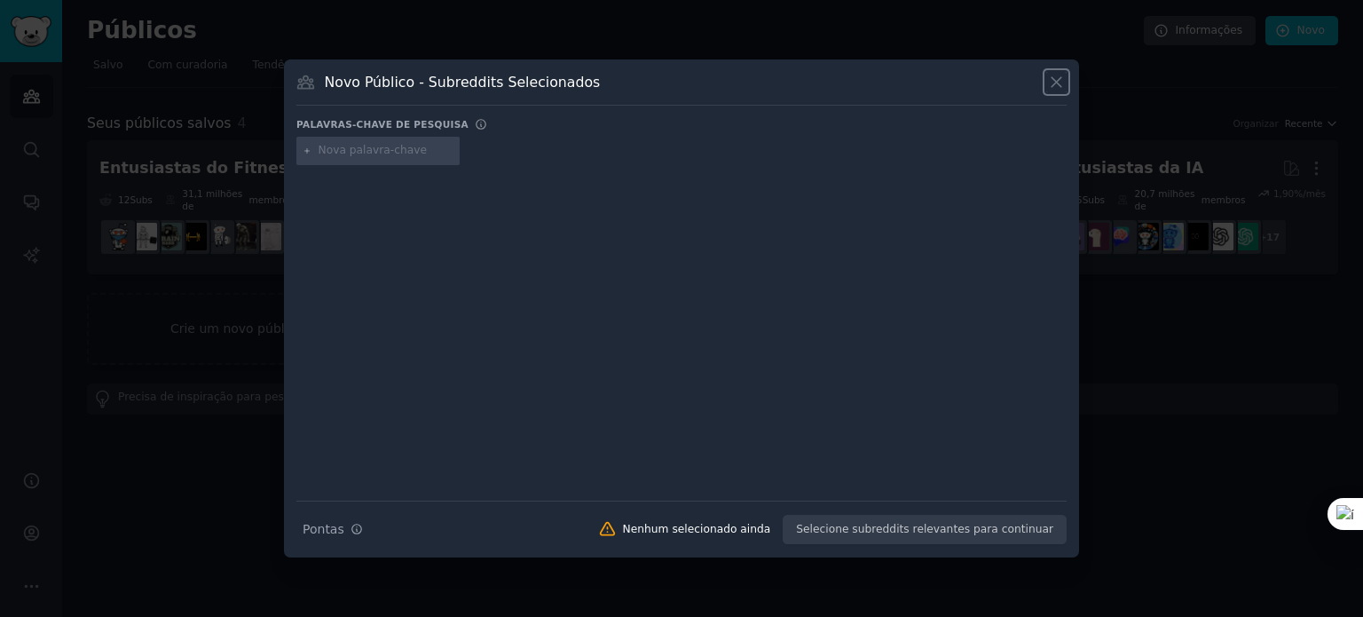
click at [1053, 83] on icon at bounding box center [1056, 82] width 19 height 19
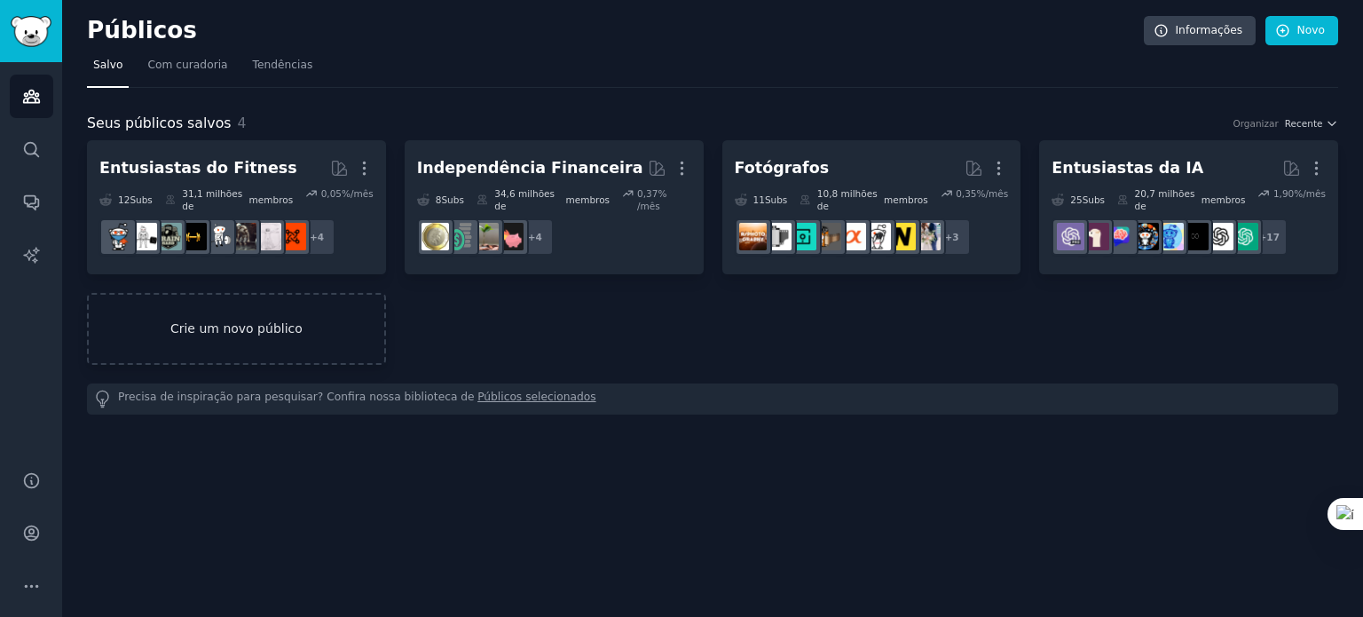
click at [259, 321] on font "Crie um novo público" at bounding box center [236, 328] width 132 height 14
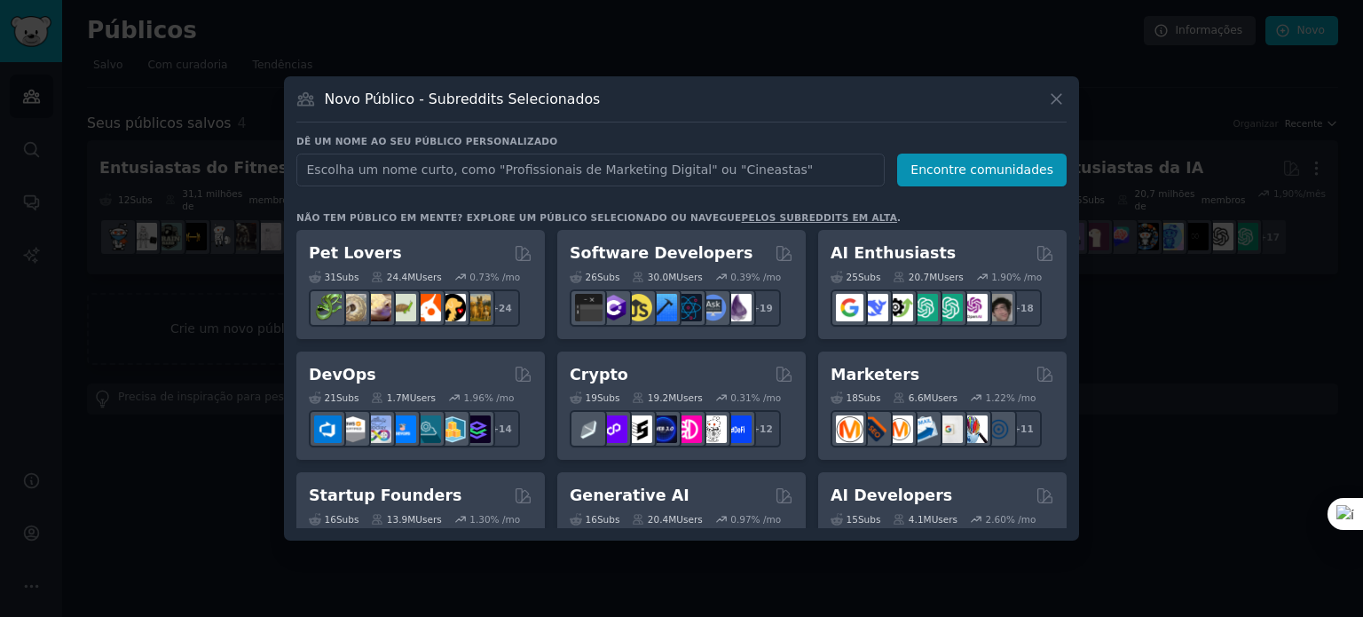
click at [489, 170] on input "text" at bounding box center [590, 170] width 588 height 33
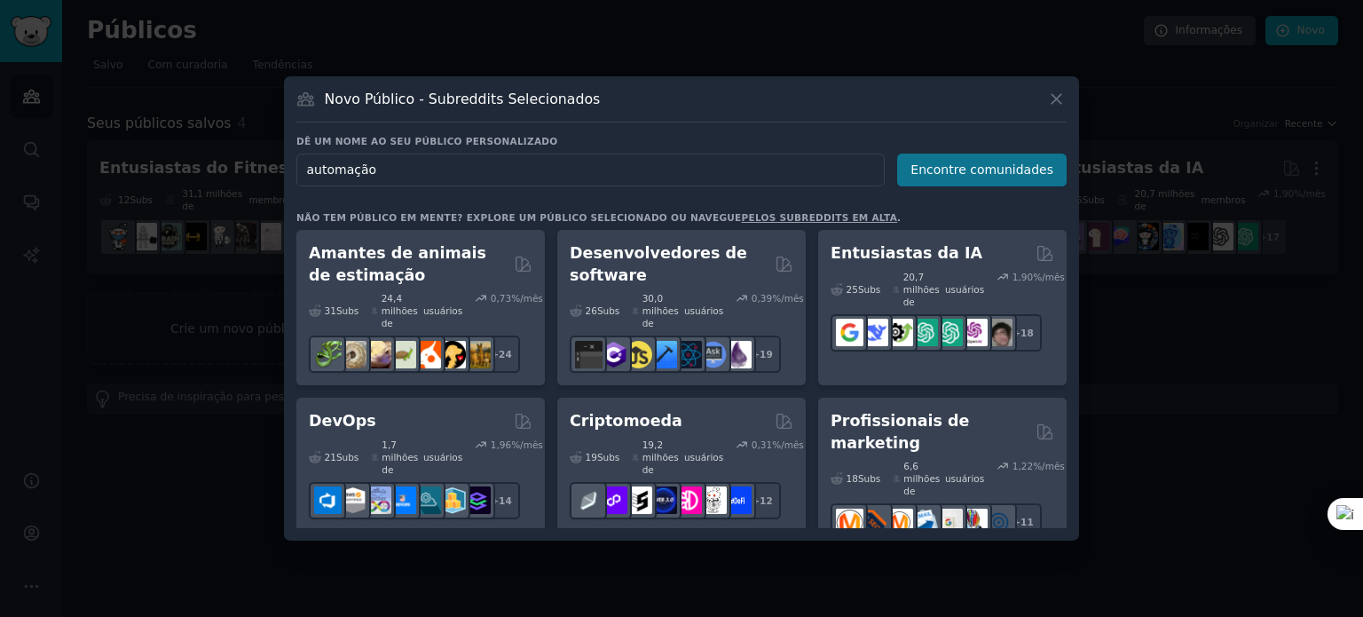
type input "automação"
click at [1002, 172] on font "Encontre comunidades" at bounding box center [982, 169] width 143 height 14
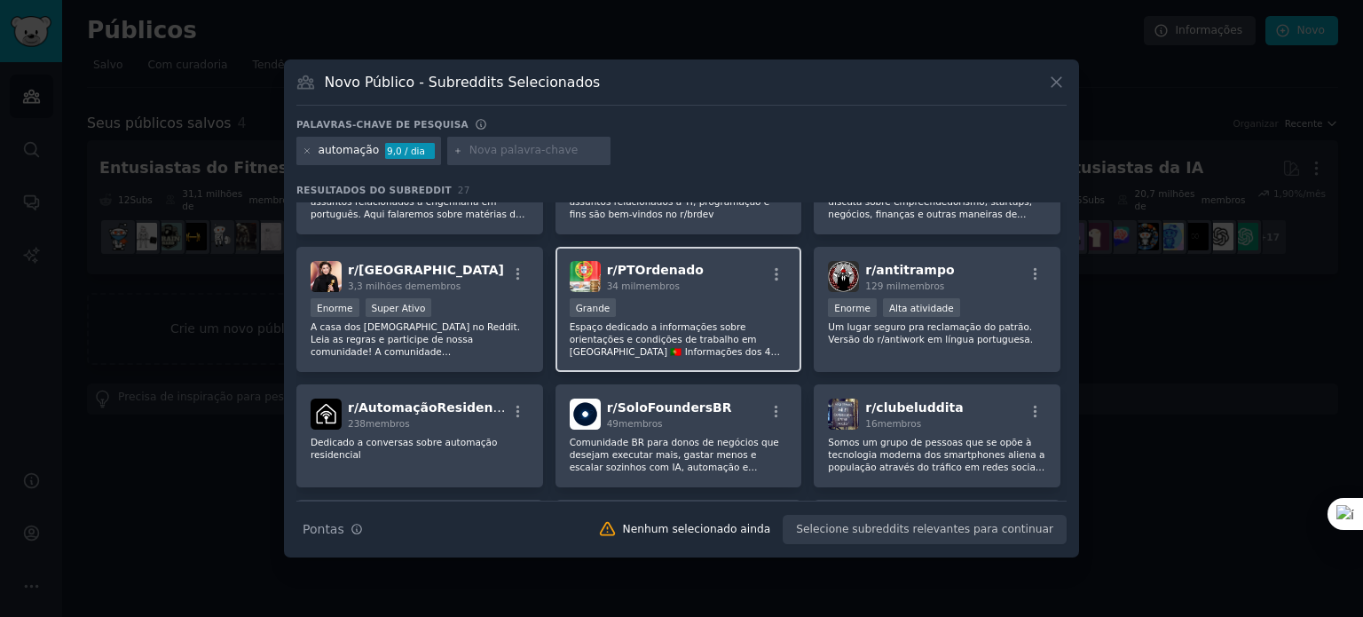
scroll to position [92, 0]
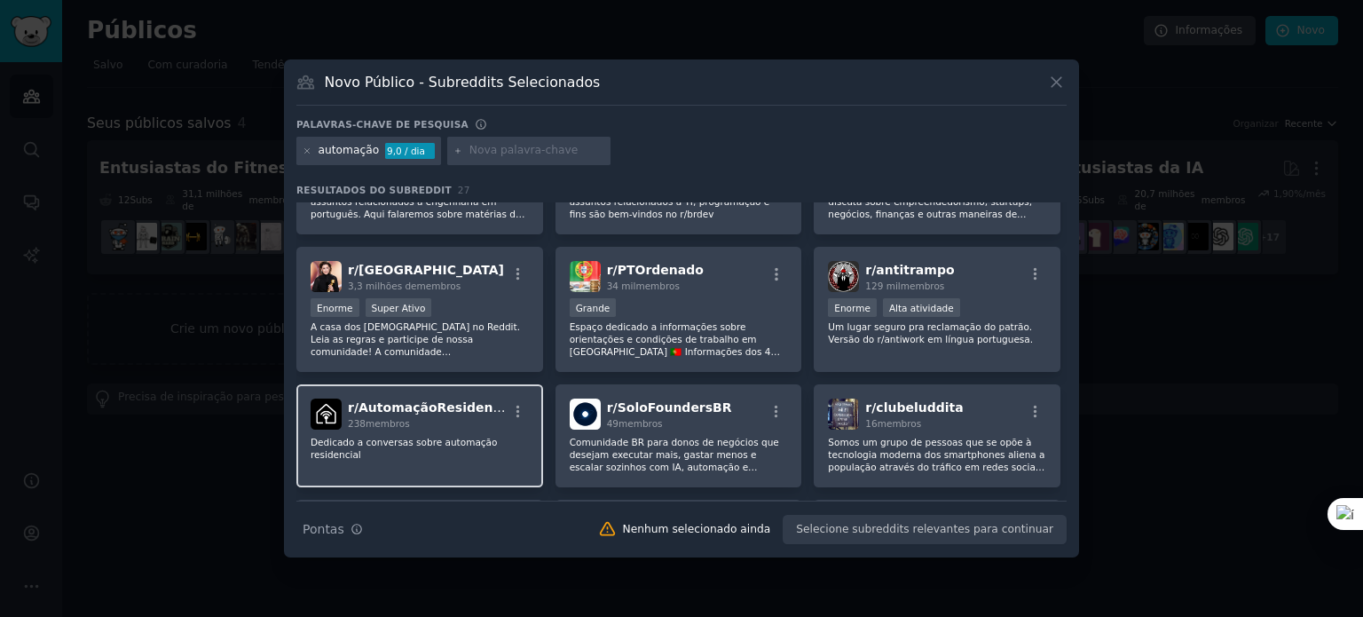
click at [408, 417] on div "238 membros" at bounding box center [427, 423] width 159 height 12
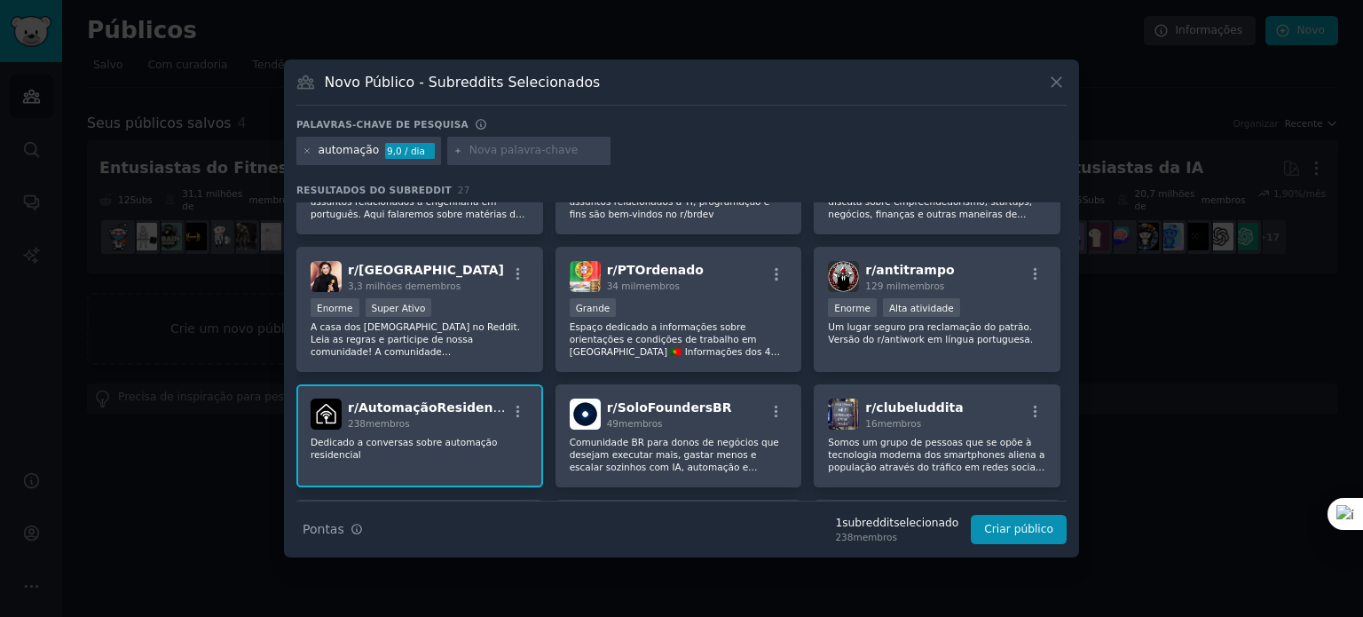
click at [479, 417] on div "238 membros" at bounding box center [427, 423] width 159 height 12
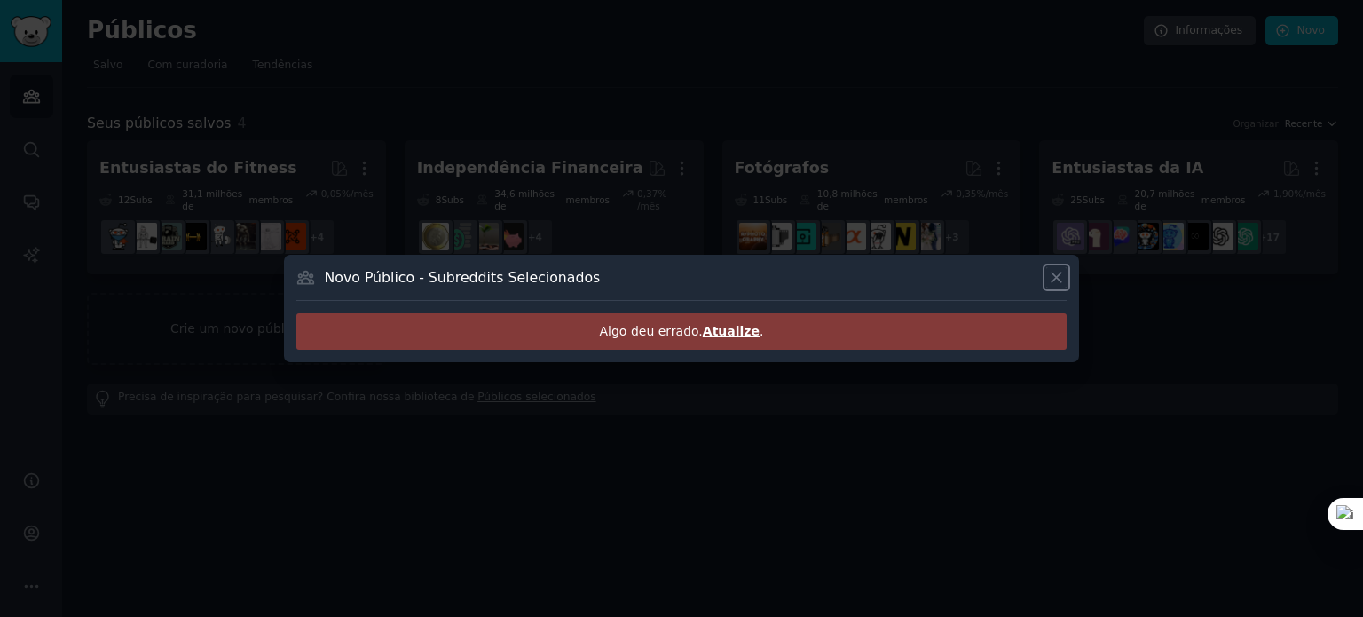
click at [1063, 280] on icon at bounding box center [1056, 277] width 19 height 19
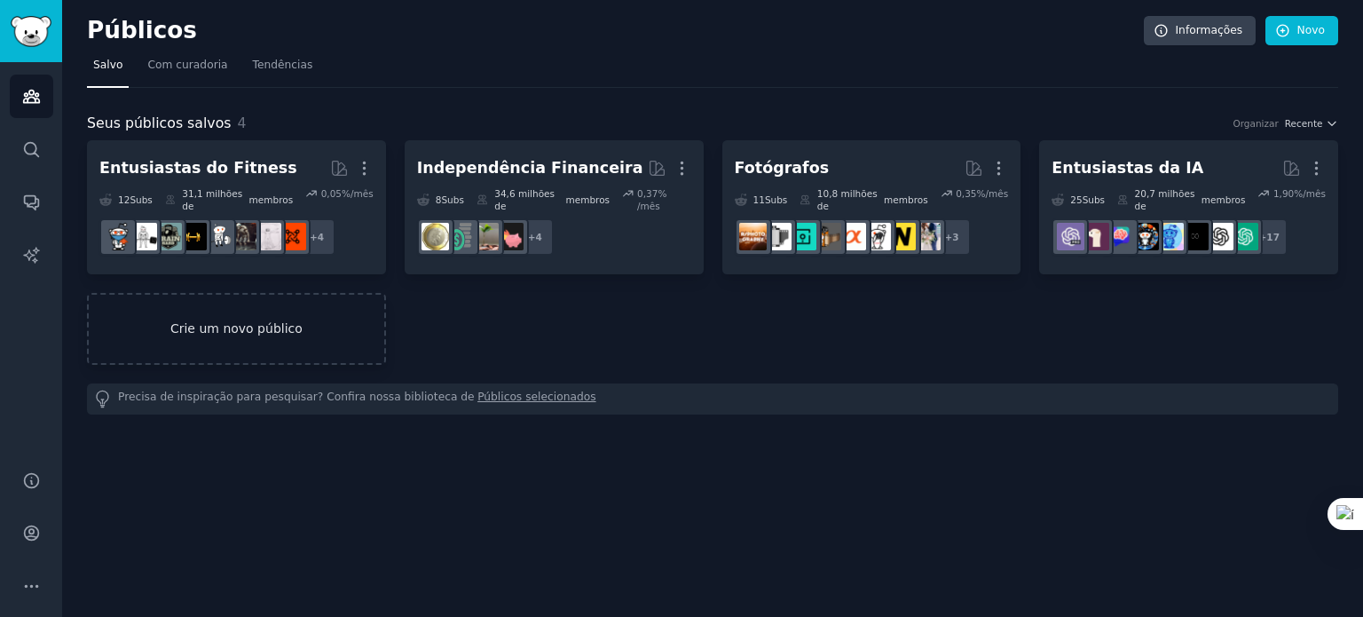
click at [294, 299] on link "Crie um novo público" at bounding box center [236, 329] width 299 height 72
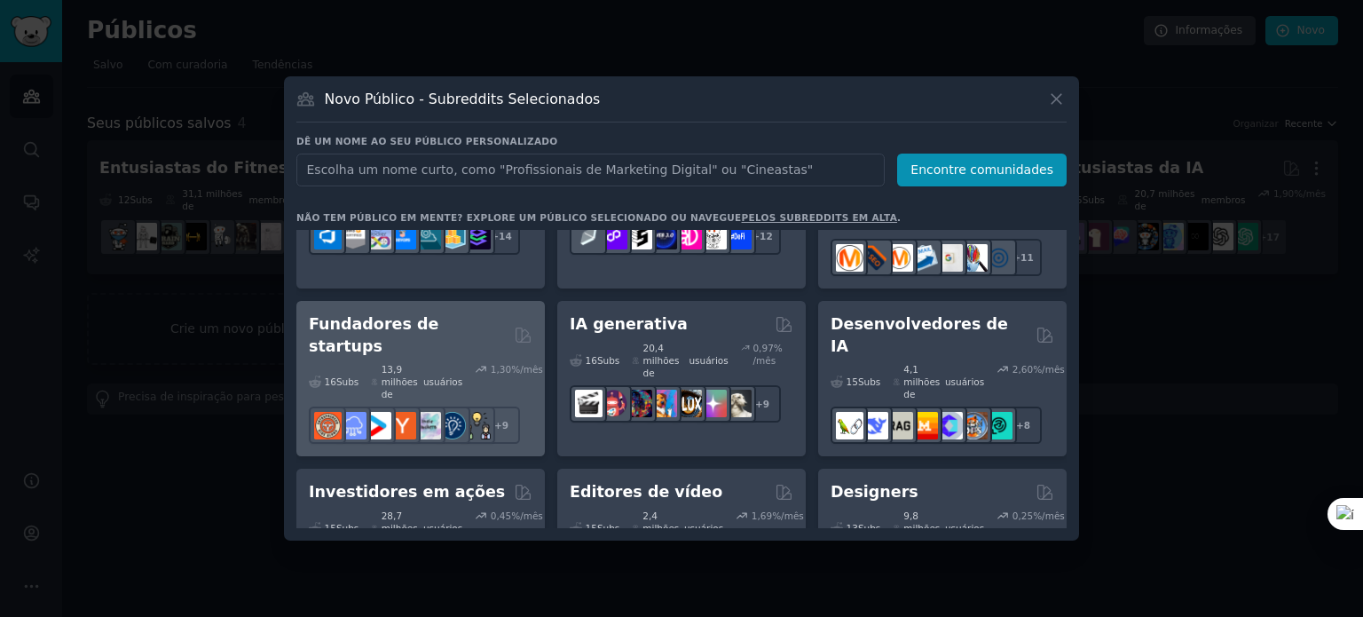
scroll to position [264, 0]
click at [422, 316] on font "Fundadores de startups" at bounding box center [374, 336] width 130 height 40
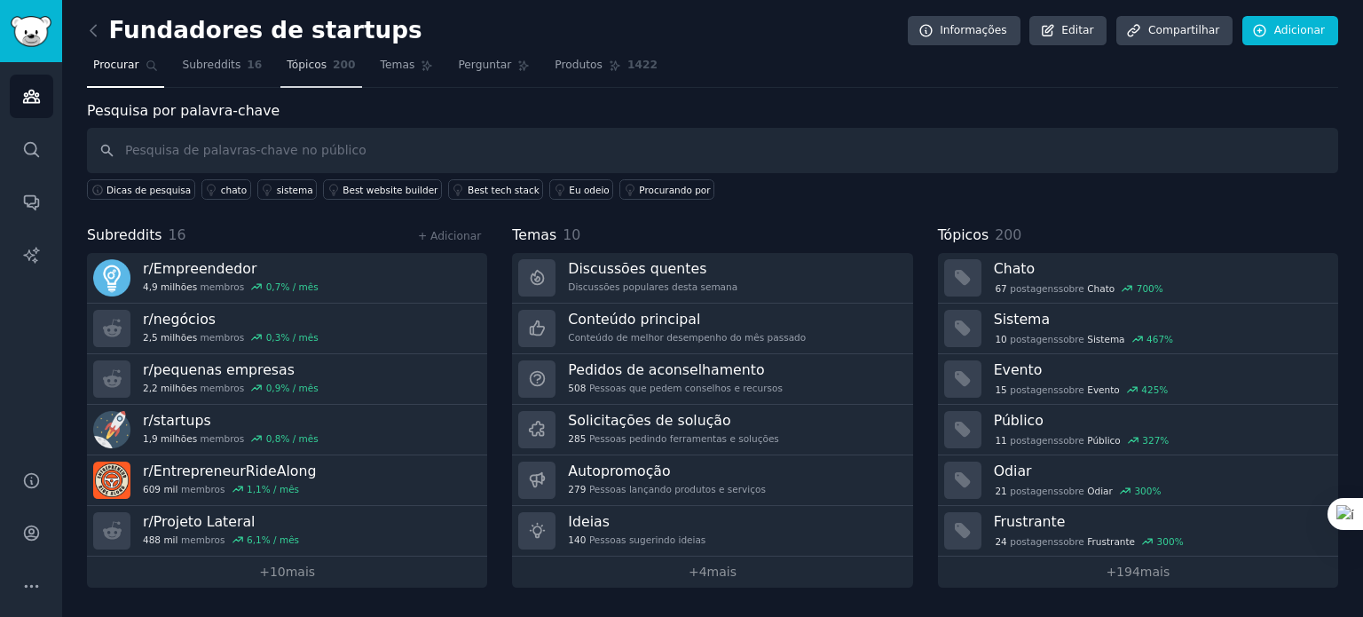
click at [296, 65] on font "Tópicos" at bounding box center [307, 65] width 40 height 12
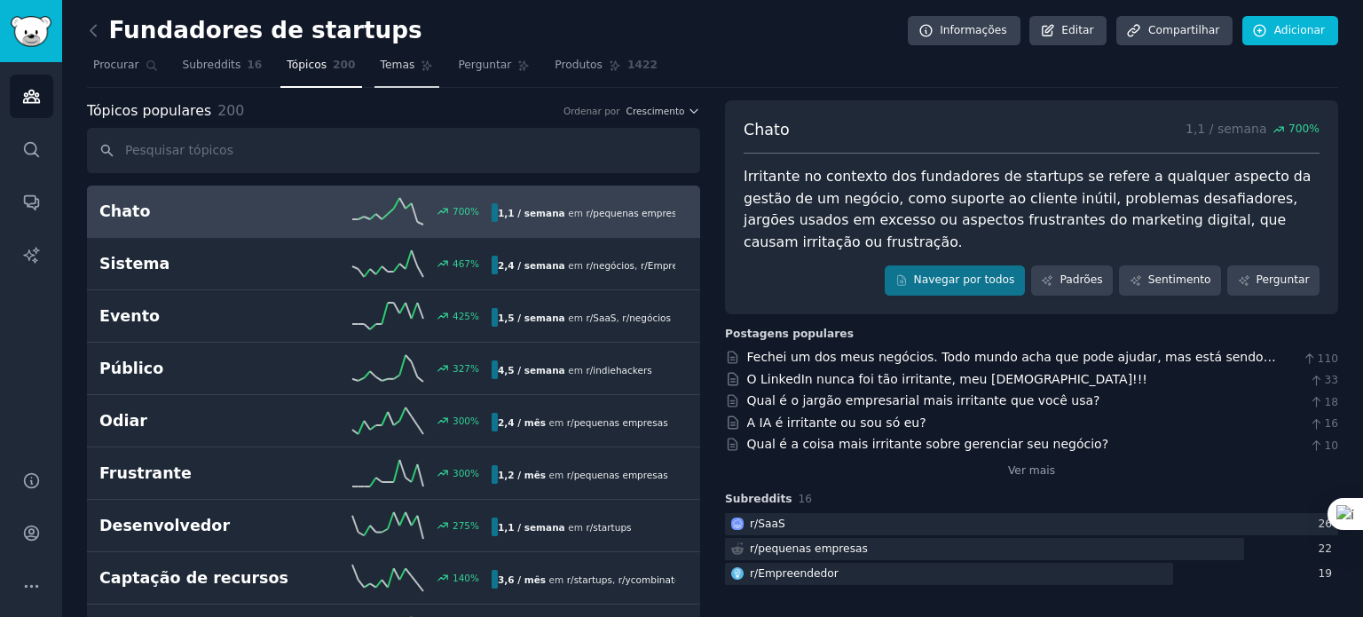
click at [381, 71] on font "Temas" at bounding box center [398, 65] width 35 height 12
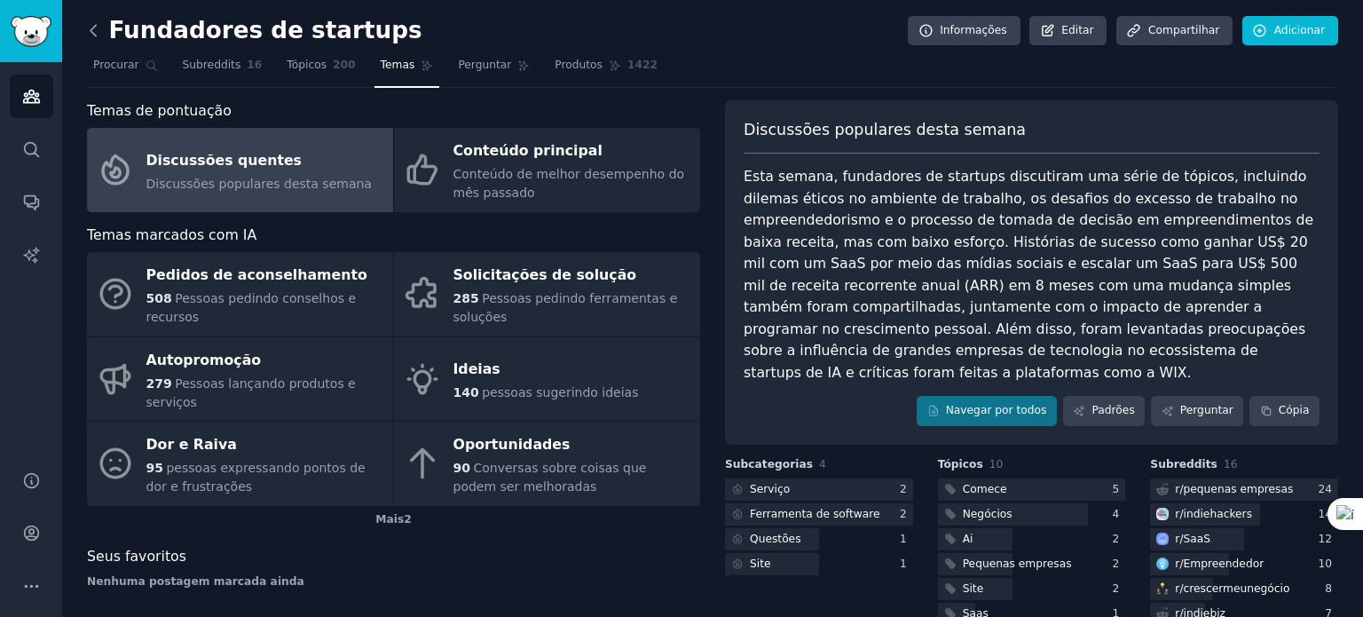
click at [91, 30] on icon at bounding box center [93, 30] width 19 height 19
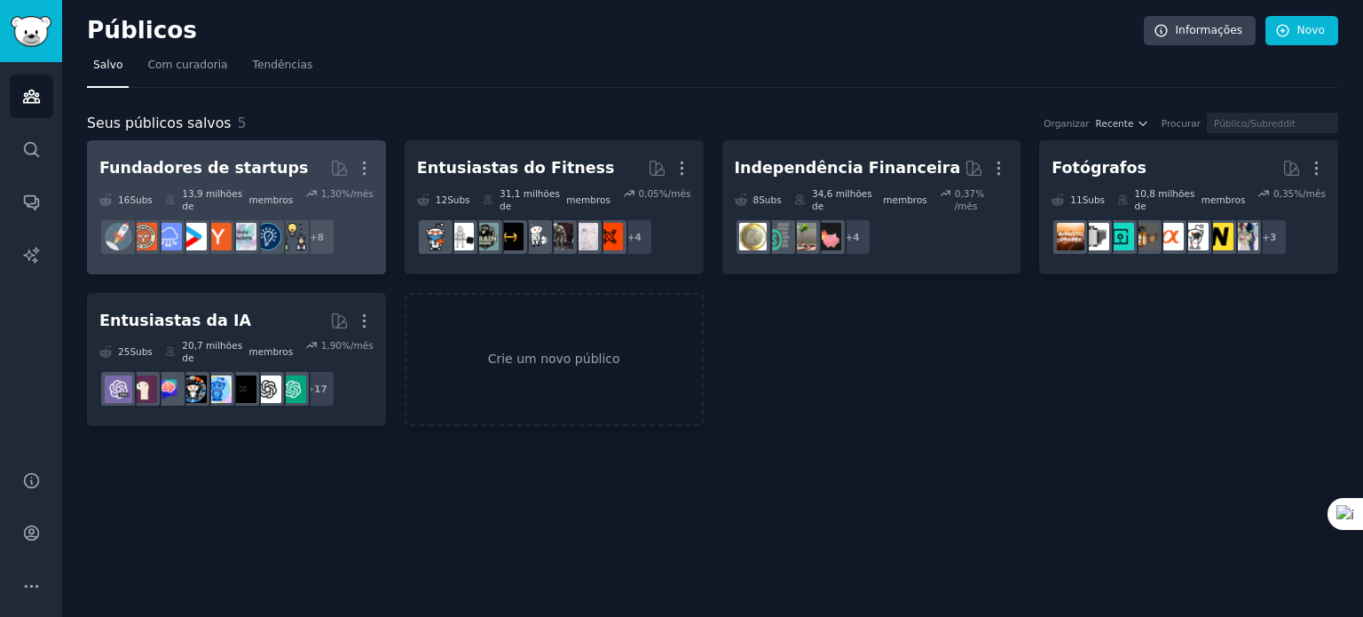
click at [193, 164] on font "Fundadores de startups" at bounding box center [203, 168] width 209 height 18
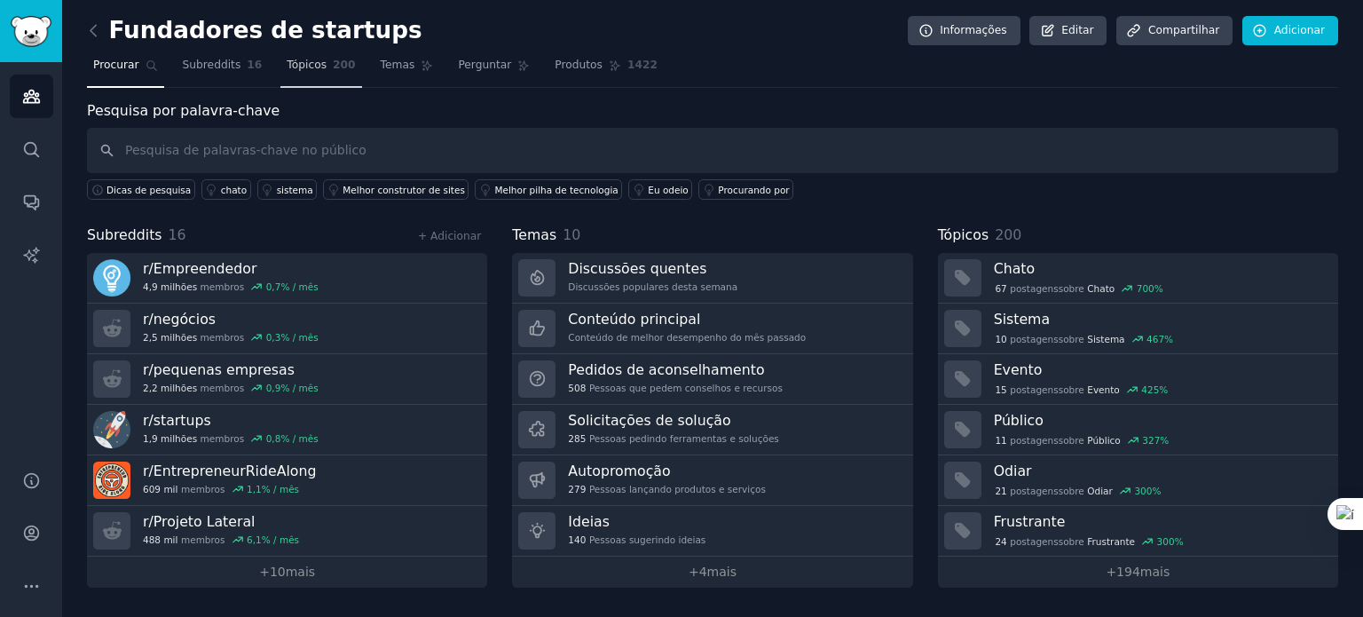
click at [305, 67] on font "Tópicos" at bounding box center [307, 65] width 40 height 12
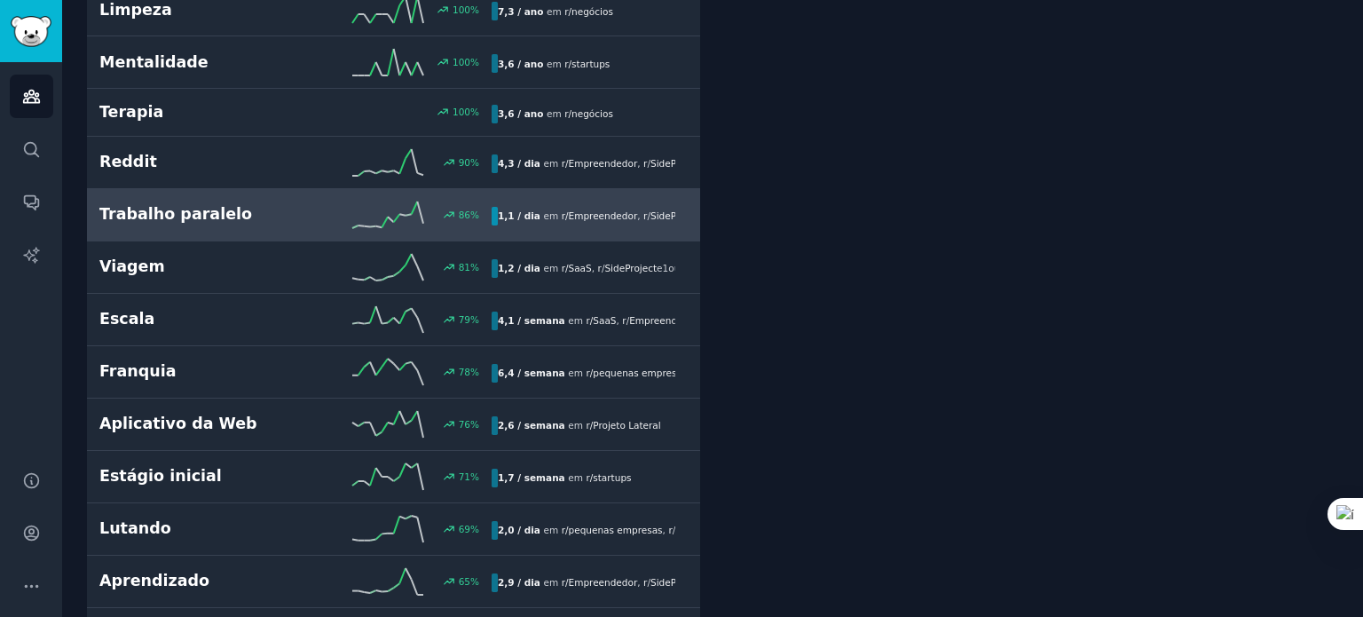
scroll to position [884, 0]
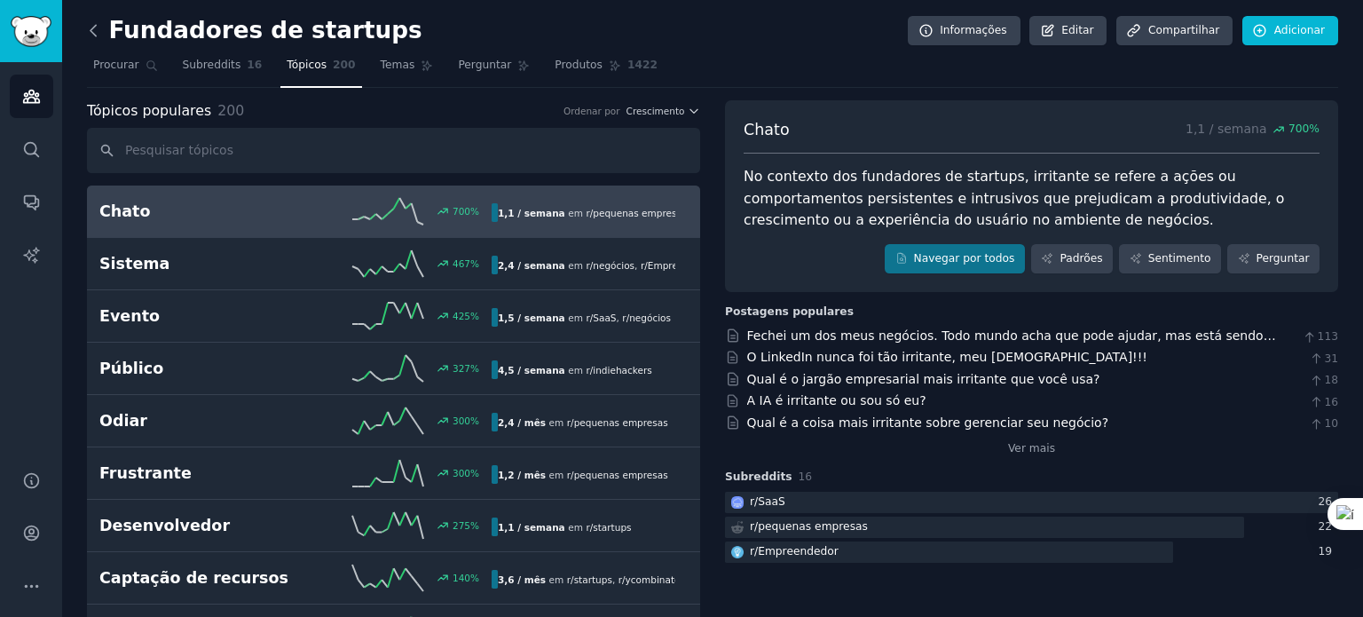
click at [90, 33] on icon at bounding box center [93, 30] width 19 height 19
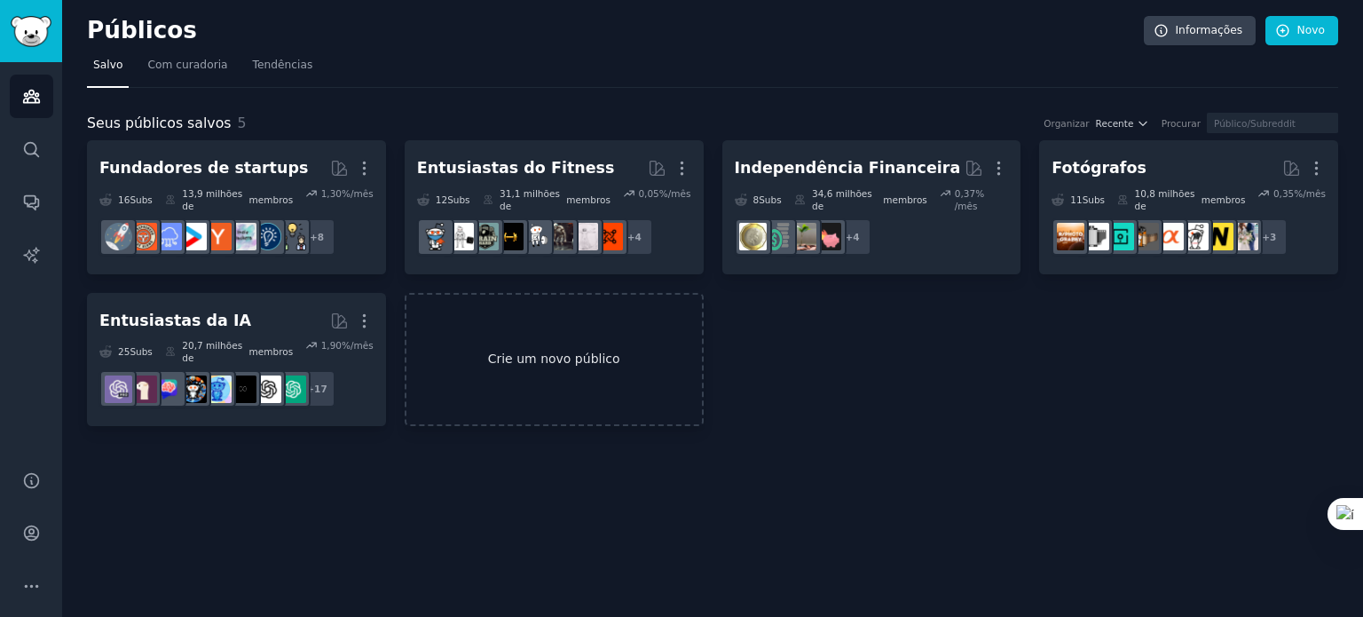
click at [575, 351] on font "Crie um novo público" at bounding box center [554, 358] width 132 height 14
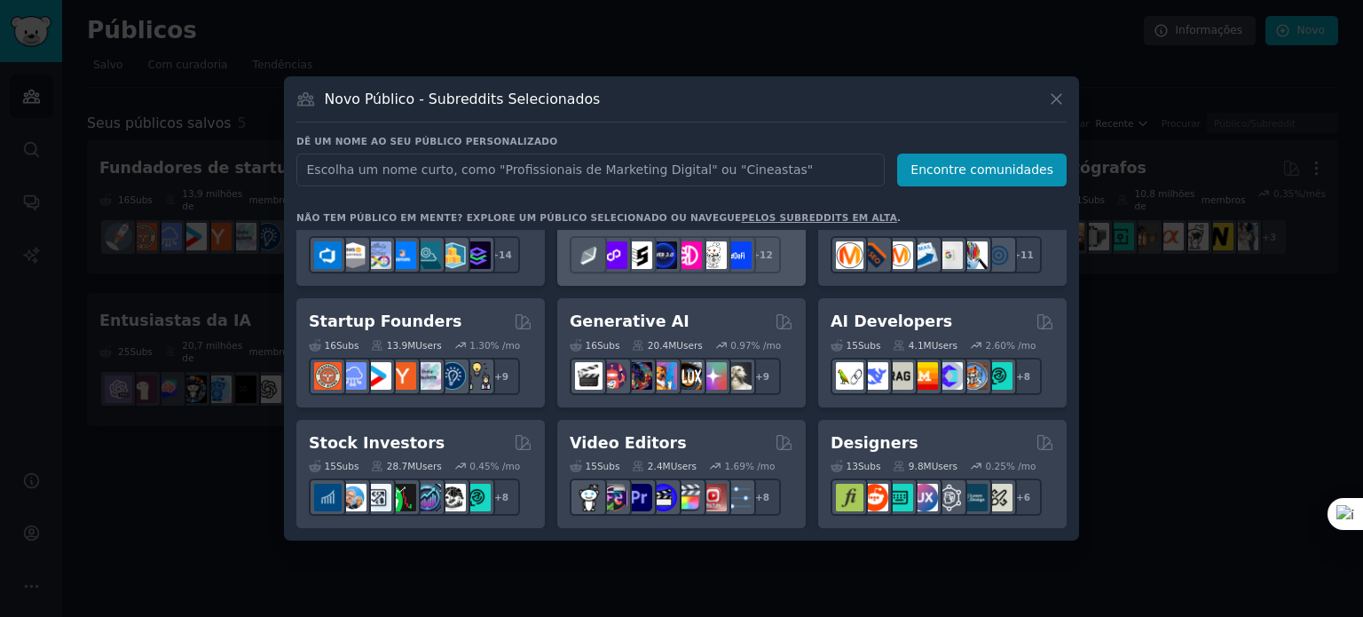
scroll to position [176, 0]
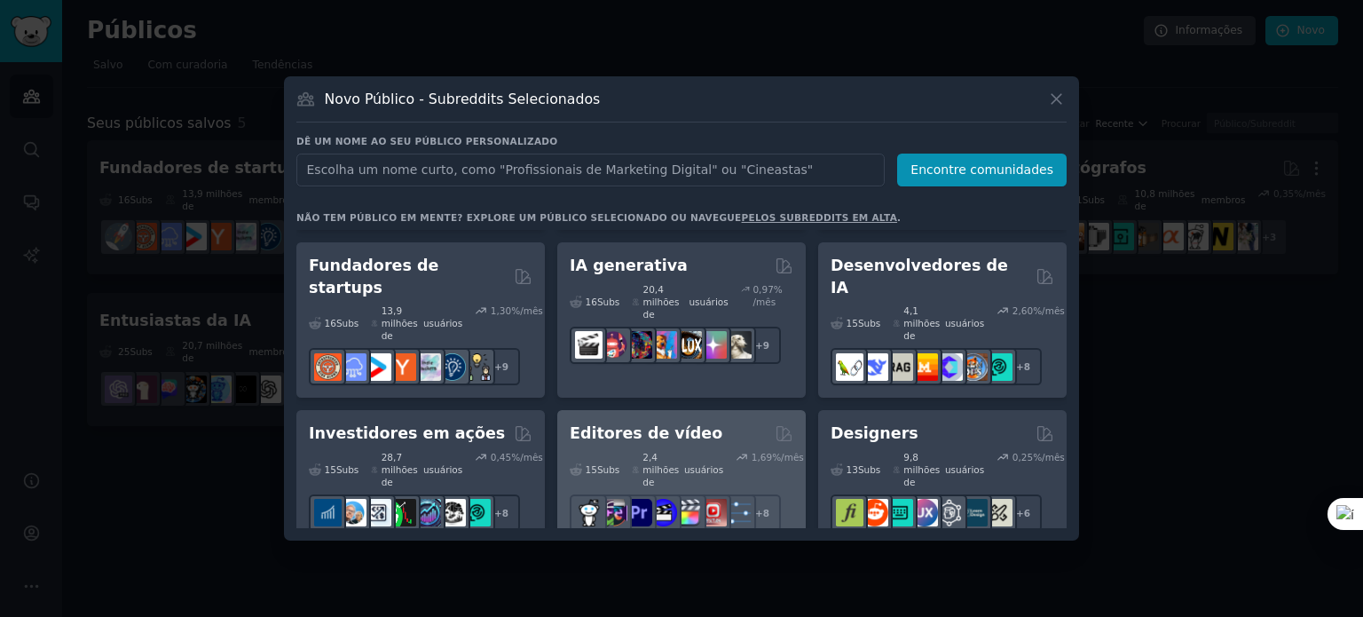
click at [668, 445] on div "15 Subs ​ 2,4 milhões de usuários 1,69 %/mês + 8" at bounding box center [682, 488] width 224 height 87
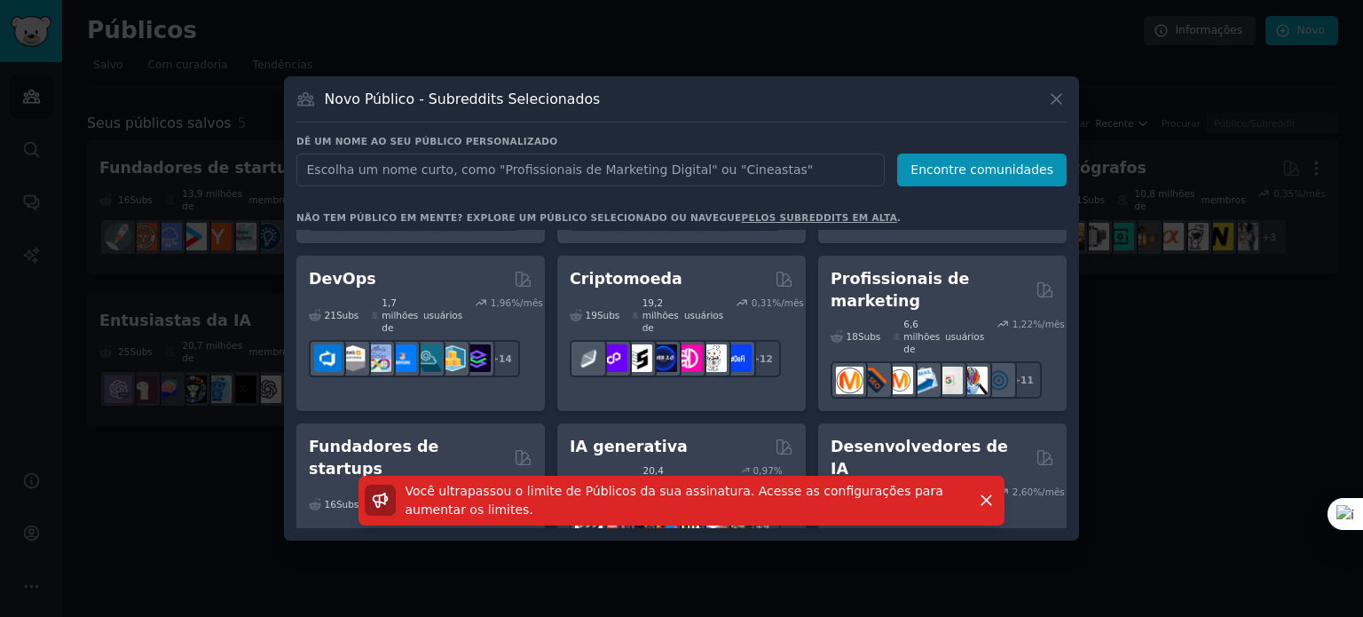
scroll to position [121, 0]
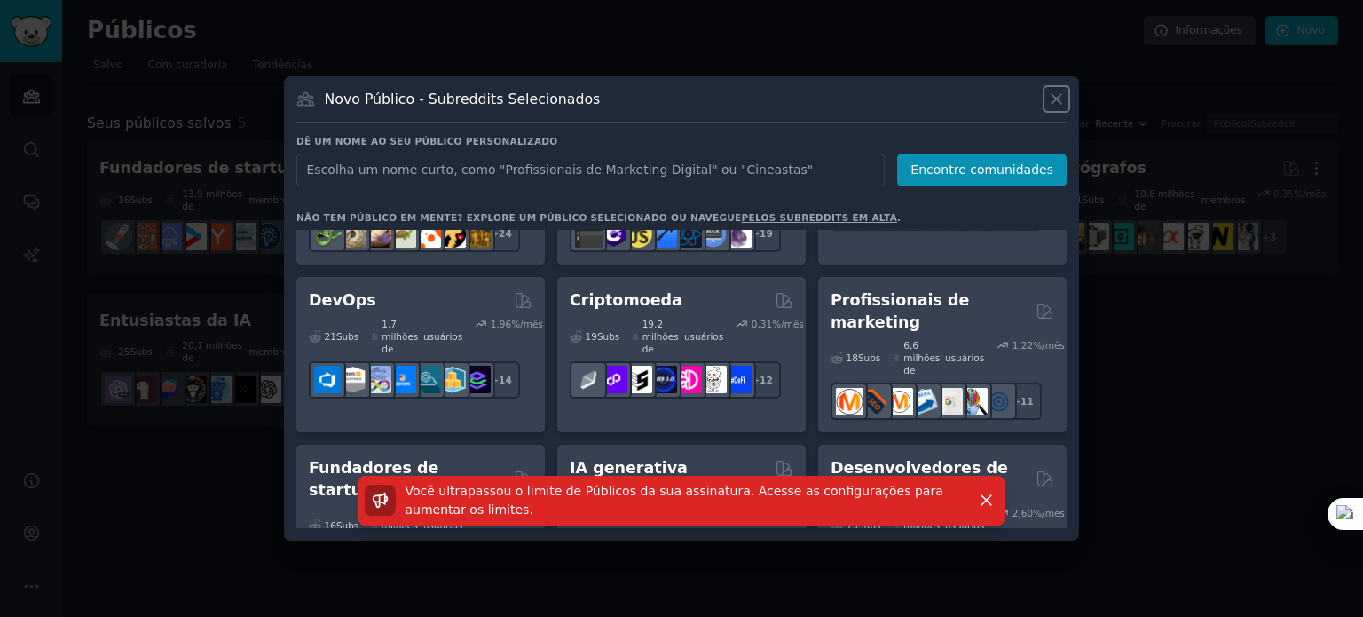
click at [1059, 98] on icon at bounding box center [1057, 99] width 10 height 10
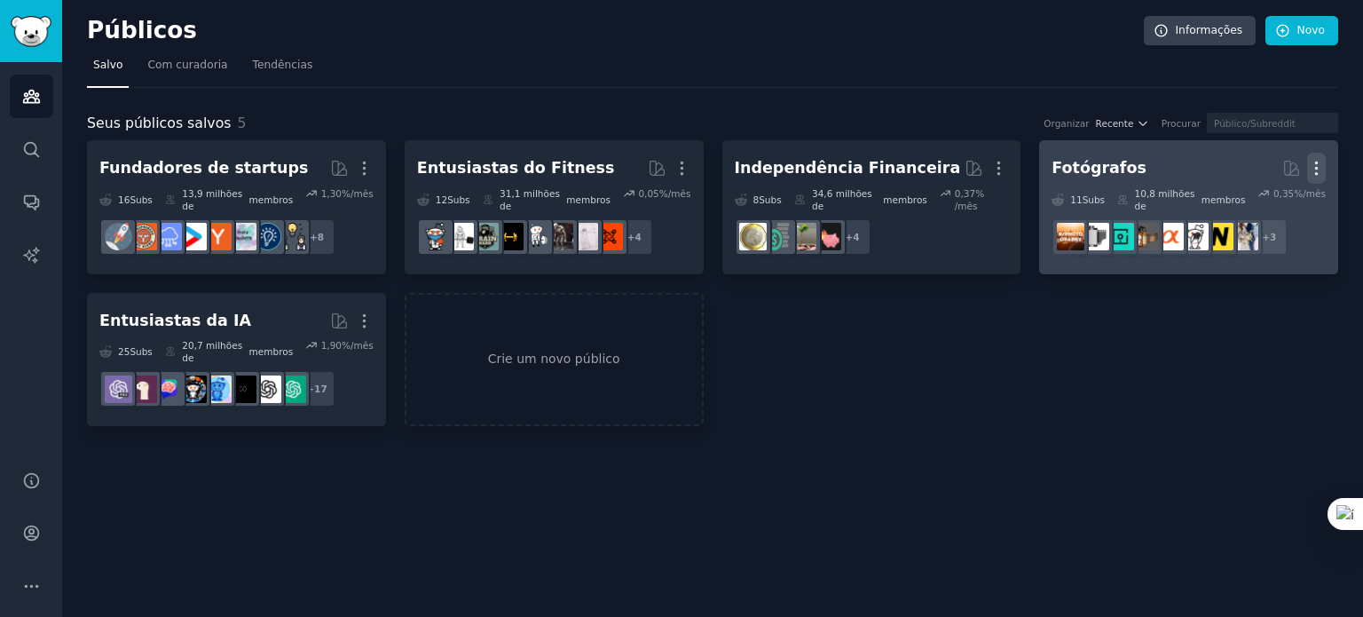
click at [1316, 170] on icon "button" at bounding box center [1316, 168] width 19 height 19
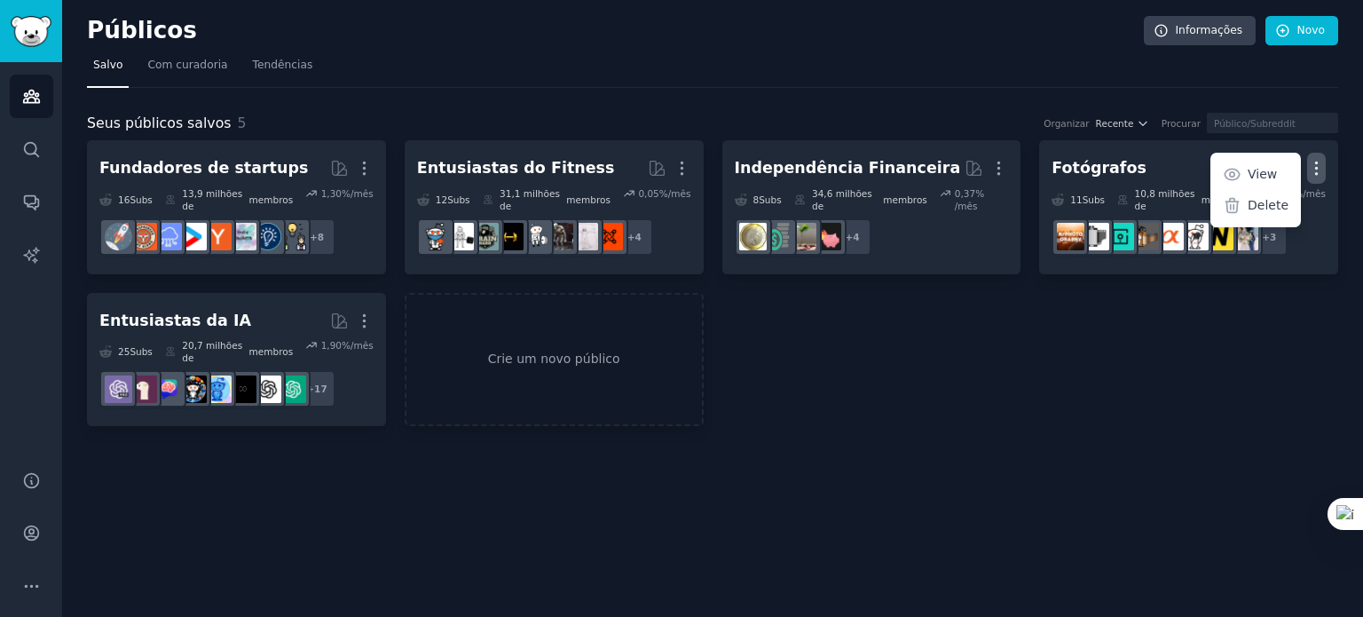
drag, startPoint x: 1278, startPoint y: 205, endPoint x: 733, endPoint y: 59, distance: 564.0
click at [1277, 205] on p "Delete" at bounding box center [1268, 205] width 41 height 19
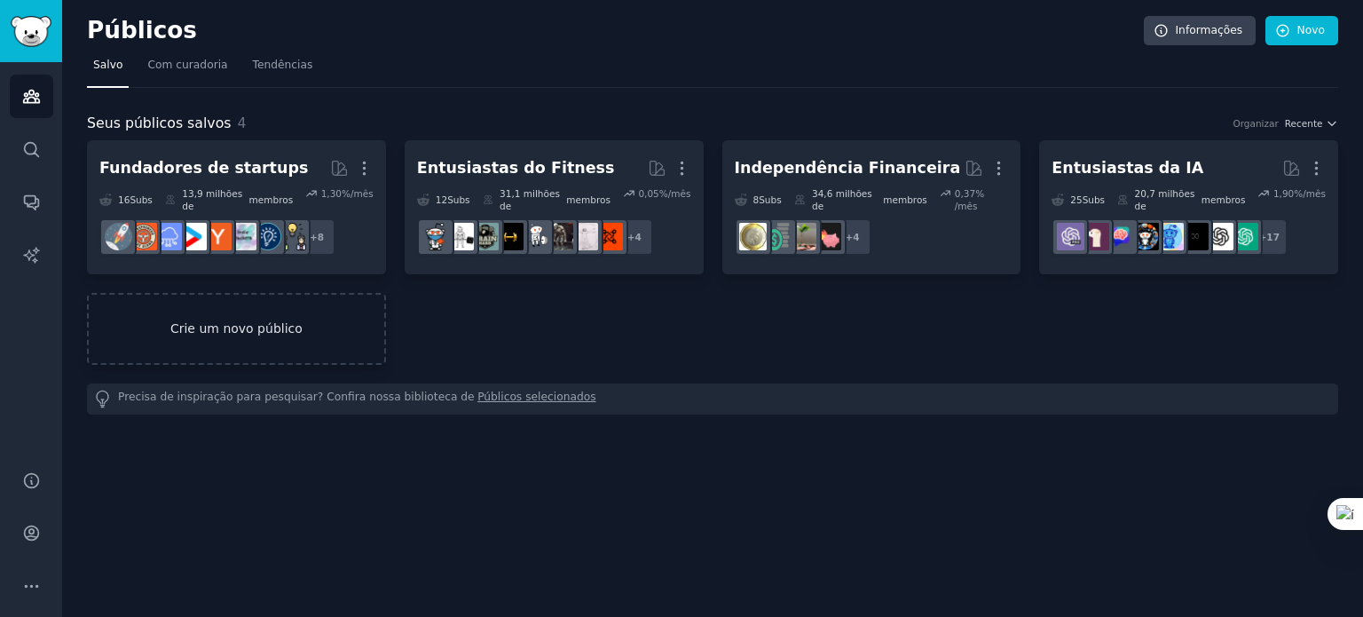
click at [254, 321] on font "Crie um novo público" at bounding box center [236, 328] width 132 height 14
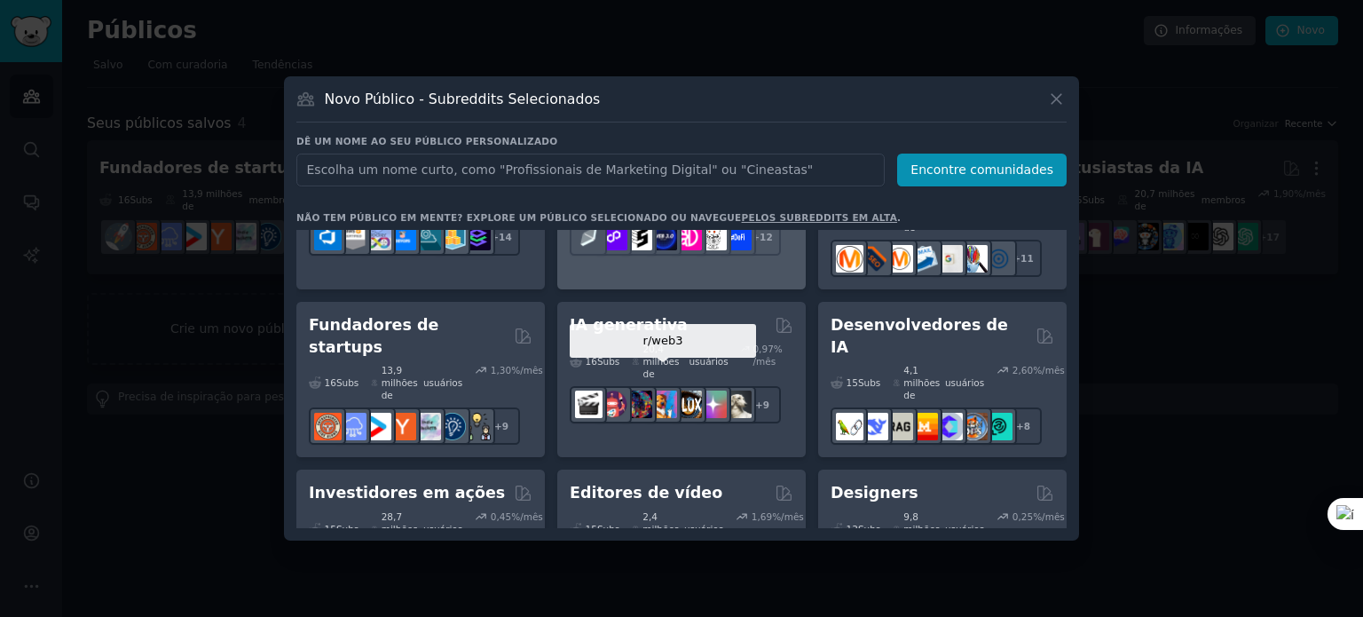
scroll to position [264, 0]
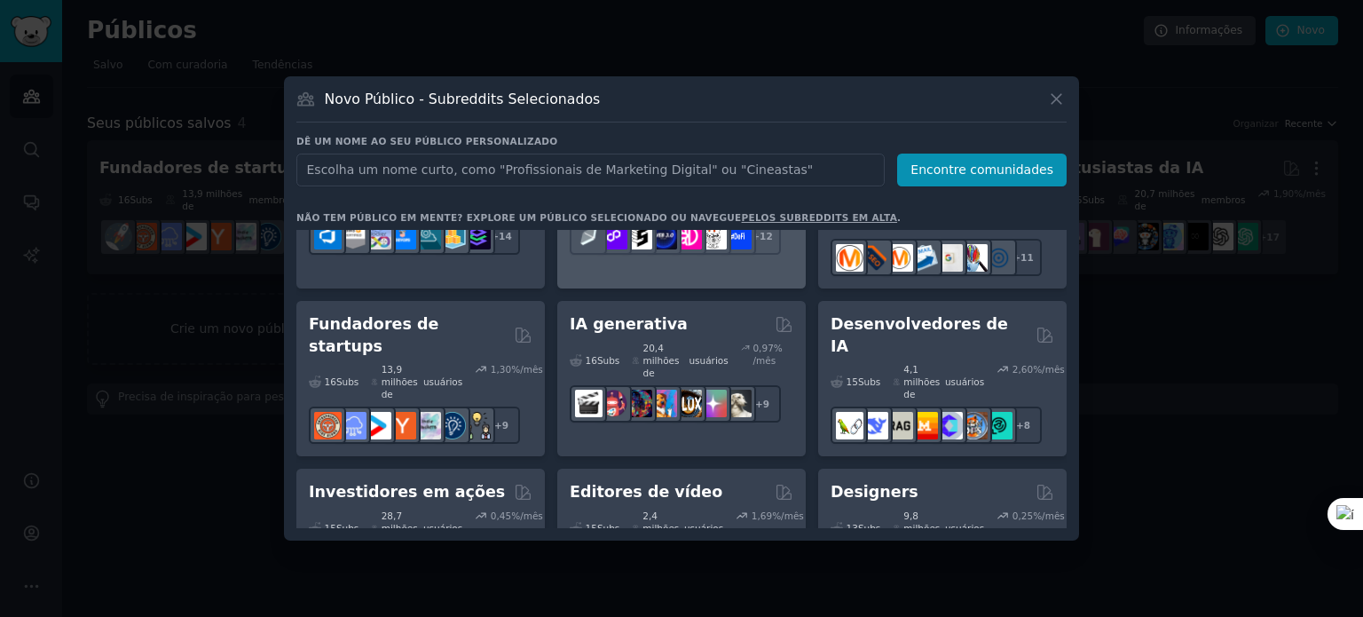
click at [664, 483] on font "Editores de vídeo" at bounding box center [646, 492] width 153 height 18
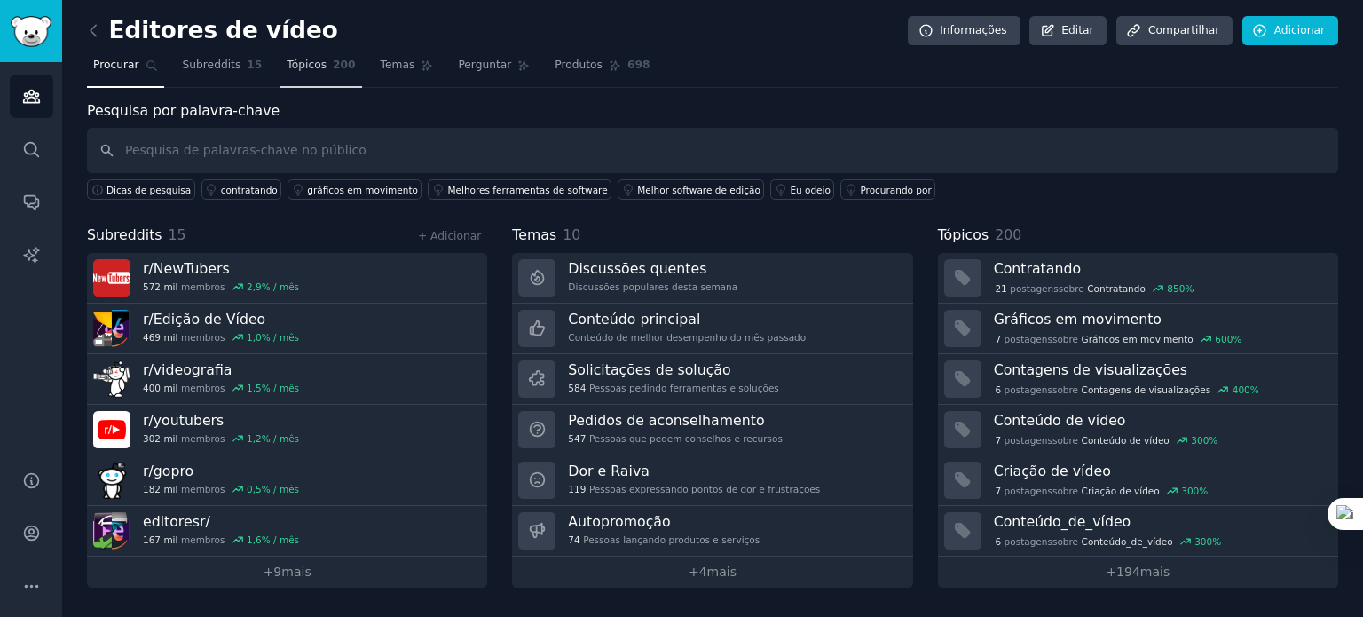
click at [307, 69] on font "Tópicos" at bounding box center [307, 65] width 40 height 12
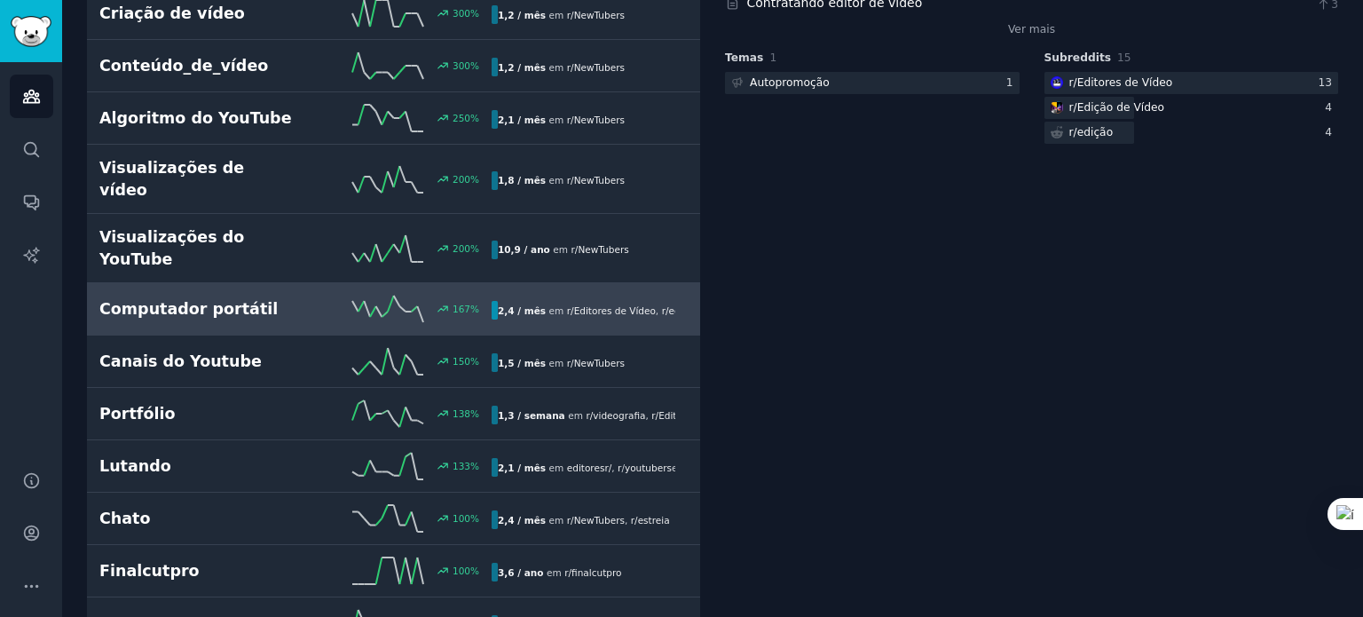
scroll to position [442, 0]
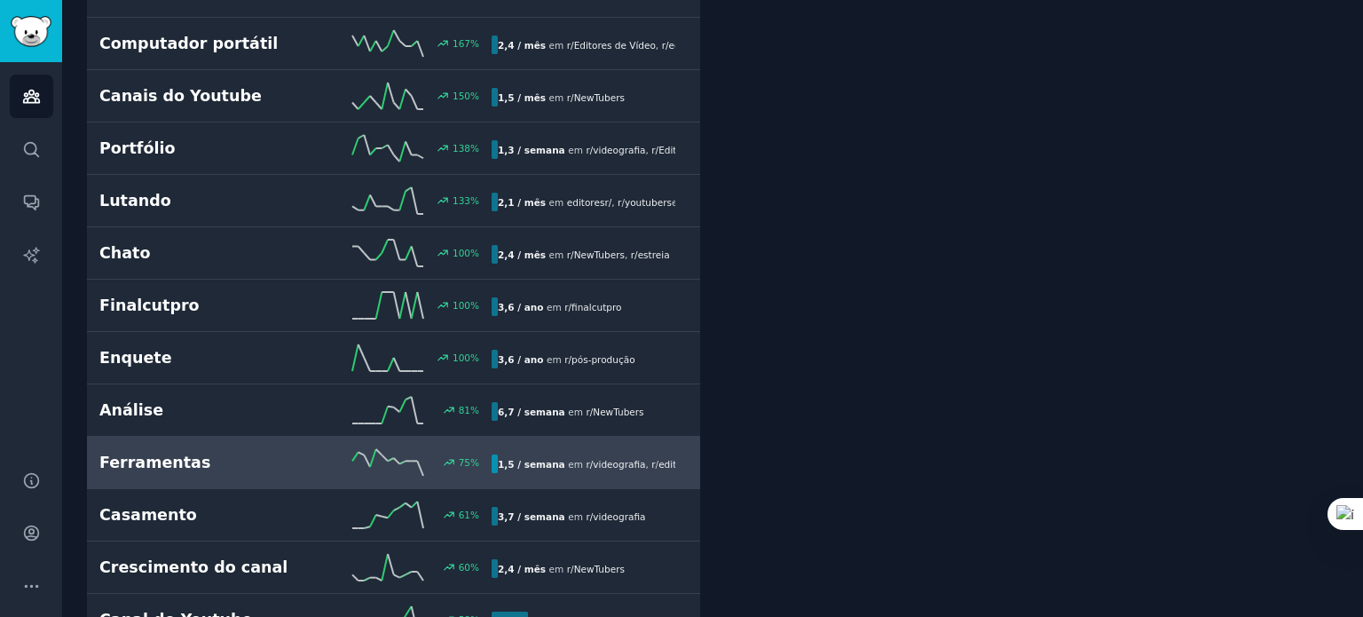
click at [173, 454] on font "Ferramentas" at bounding box center [154, 463] width 111 height 18
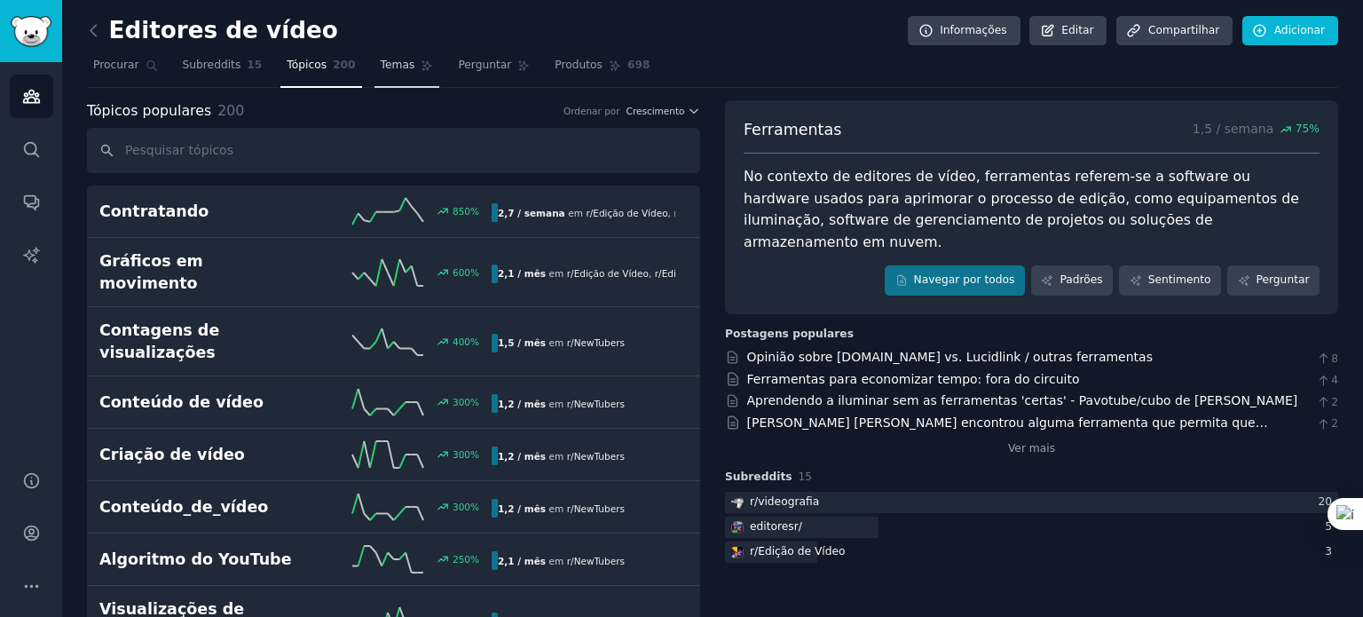
click at [388, 66] on font "Temas" at bounding box center [398, 65] width 35 height 12
